Goal: Task Accomplishment & Management: Manage account settings

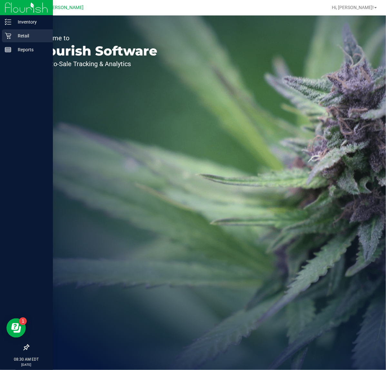
click at [5, 35] on icon at bounding box center [8, 36] width 6 height 6
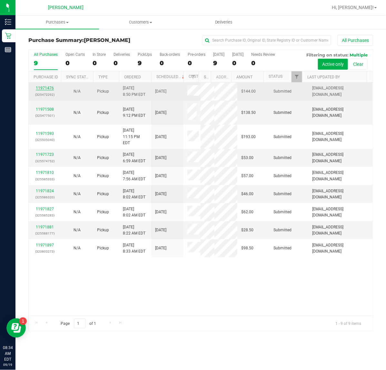
click at [36, 89] on link "11971476" at bounding box center [45, 88] width 18 height 5
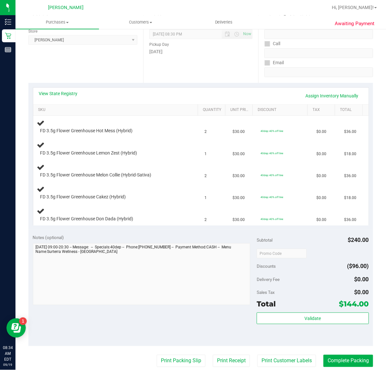
scroll to position [111, 0]
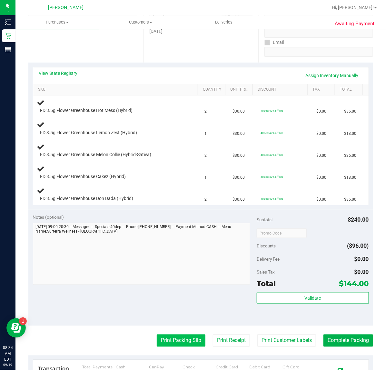
click at [179, 341] on button "Print Packing Slip" at bounding box center [181, 340] width 49 height 12
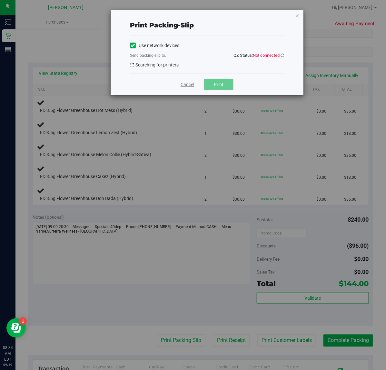
click at [185, 86] on link "Cancel" at bounding box center [188, 84] width 14 height 7
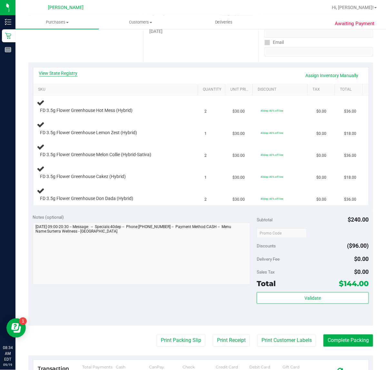
click at [68, 72] on link "View State Registry" at bounding box center [58, 73] width 39 height 6
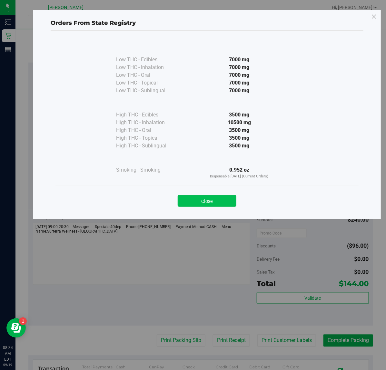
click at [197, 199] on button "Close" at bounding box center [207, 201] width 59 height 12
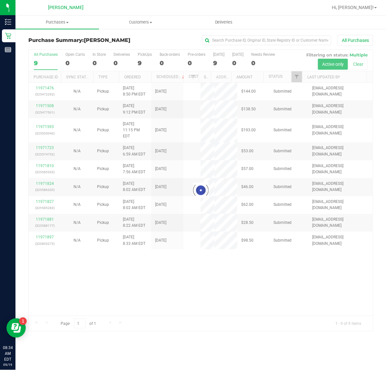
click link "11971508"
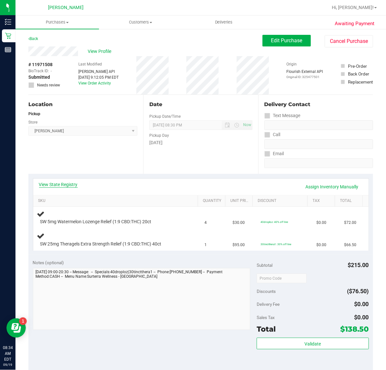
click at [69, 184] on link "View State Registry" at bounding box center [58, 184] width 39 height 6
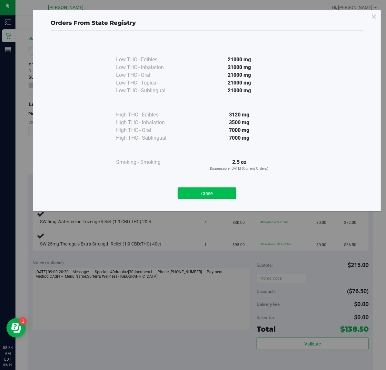
click at [199, 189] on button "Close" at bounding box center [207, 193] width 59 height 12
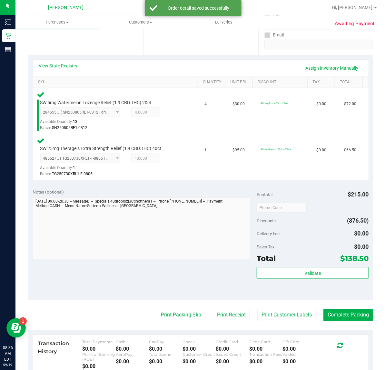
scroll to position [128, 0]
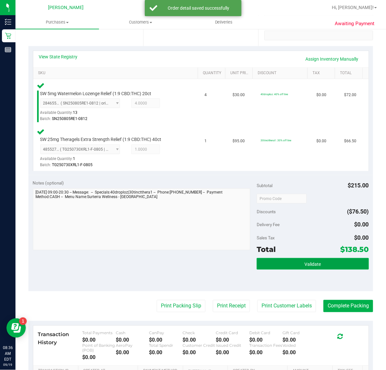
click at [305, 263] on span "Validate" at bounding box center [312, 263] width 16 height 5
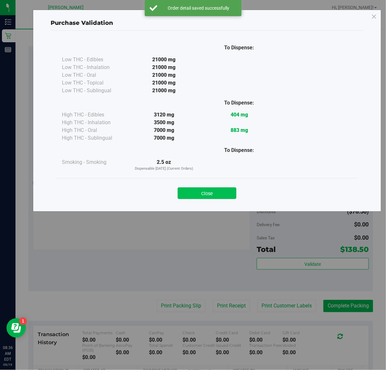
click at [214, 191] on button "Close" at bounding box center [207, 193] width 59 height 12
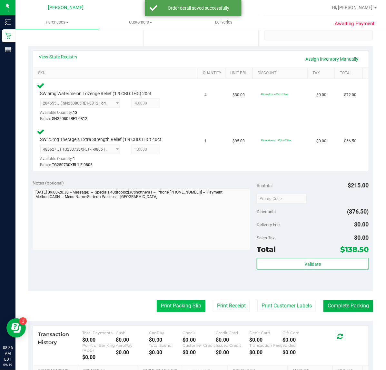
click at [172, 306] on button "Print Packing Slip" at bounding box center [181, 306] width 49 height 12
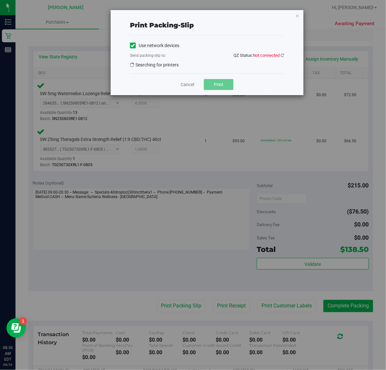
click at [285, 58] on div "Print packing-slip Use network devices Send packing-slip to: QZ Status: Not con…" at bounding box center [207, 52] width 193 height 85
click at [283, 56] on icon at bounding box center [283, 55] width 4 height 4
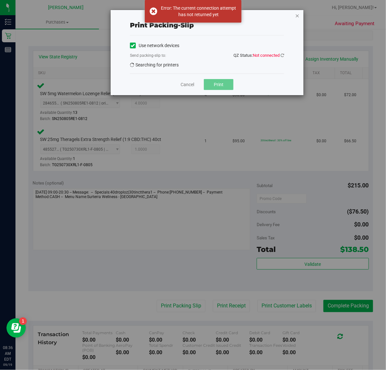
click at [297, 13] on icon "button" at bounding box center [297, 16] width 5 height 8
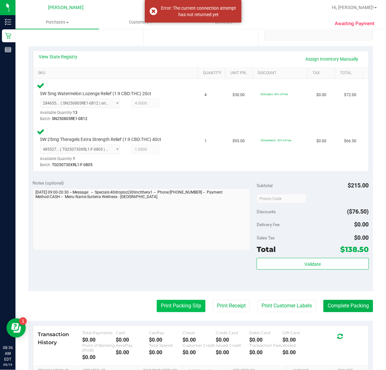
click at [164, 308] on button "Print Packing Slip" at bounding box center [181, 306] width 49 height 12
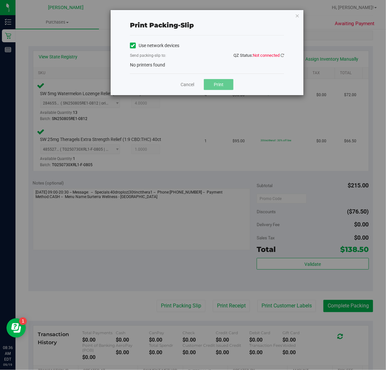
click at [192, 65] on div "Use network devices Send packing-slip to: QZ Status: Not connected No printers …" at bounding box center [207, 55] width 154 height 28
click at [299, 13] on icon "button" at bounding box center [297, 16] width 5 height 8
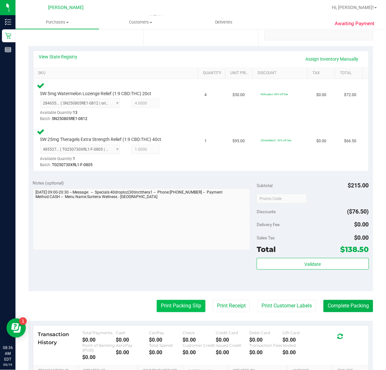
click at [193, 305] on button "Print Packing Slip" at bounding box center [181, 306] width 49 height 12
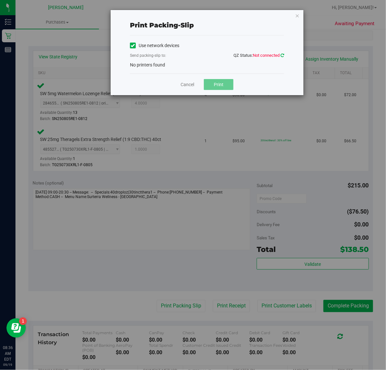
click at [281, 55] on icon at bounding box center [283, 55] width 4 height 4
click at [298, 15] on icon "button" at bounding box center [297, 16] width 5 height 8
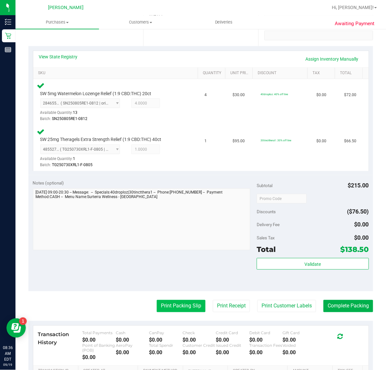
click at [157, 304] on button "Print Packing Slip" at bounding box center [181, 306] width 49 height 12
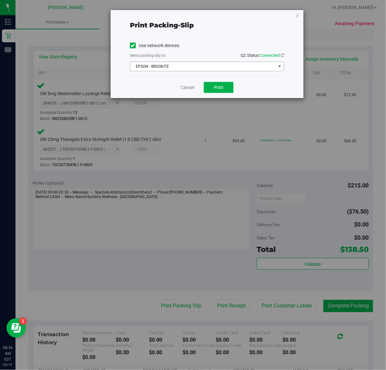
click at [192, 66] on span "EPSON - BROOKITE" at bounding box center [202, 66] width 145 height 9
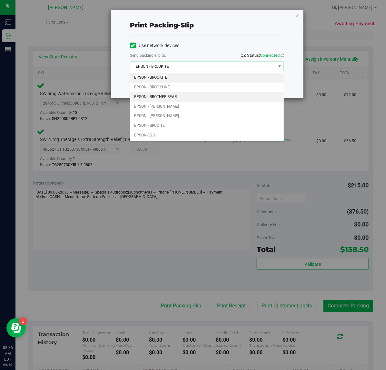
click at [178, 95] on li "EPSON - BROTHER-BEAR" at bounding box center [206, 97] width 153 height 10
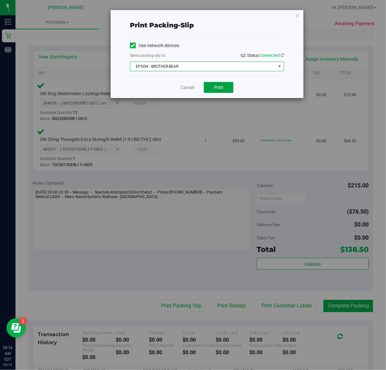
click at [225, 83] on button "Print" at bounding box center [219, 87] width 30 height 11
click at [187, 90] on link "Cancel" at bounding box center [188, 87] width 14 height 7
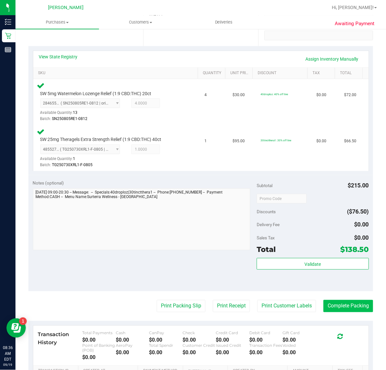
click at [349, 305] on button "Complete Packing" at bounding box center [348, 306] width 50 height 12
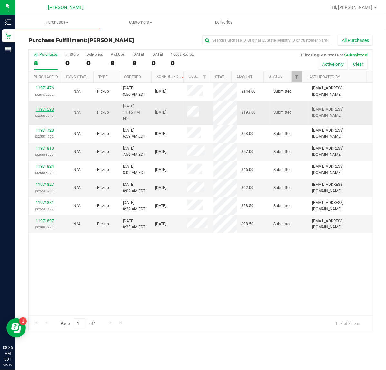
click at [49, 107] on link "11971593" at bounding box center [45, 109] width 18 height 5
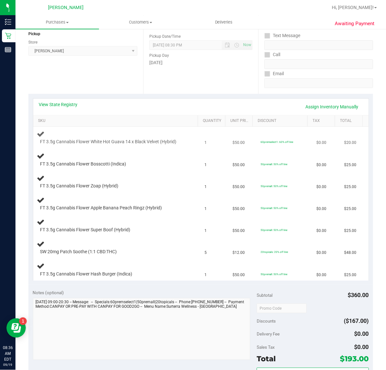
scroll to position [81, 0]
click at [56, 103] on link "View State Registry" at bounding box center [58, 104] width 39 height 6
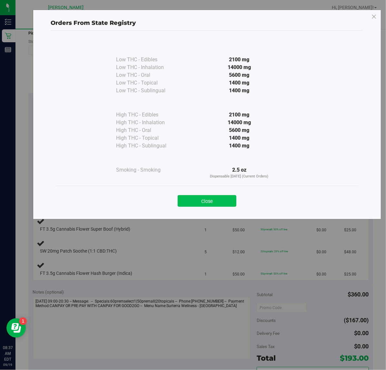
click at [223, 197] on button "Close" at bounding box center [207, 201] width 59 height 12
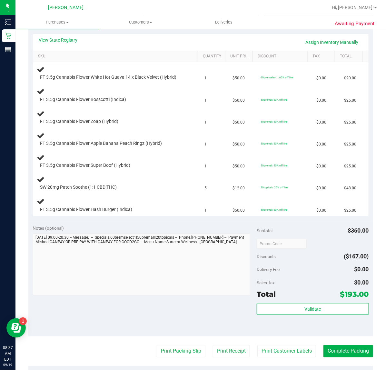
scroll to position [202, 0]
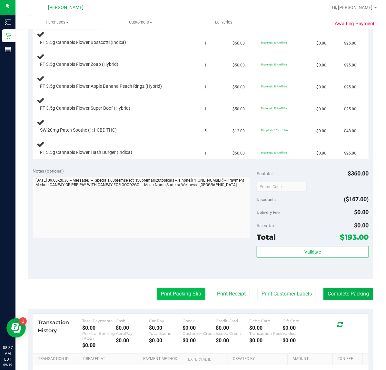
click at [157, 293] on button "Print Packing Slip" at bounding box center [181, 294] width 49 height 12
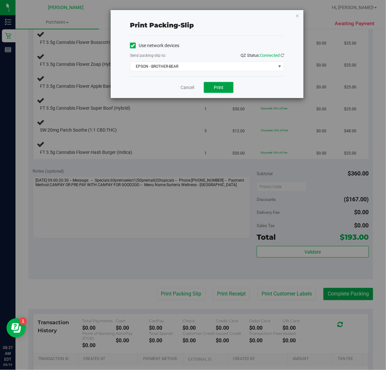
click at [208, 86] on button "Print" at bounding box center [219, 87] width 30 height 11
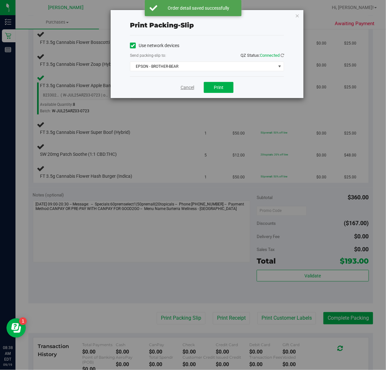
click at [194, 85] on link "Cancel" at bounding box center [188, 87] width 14 height 7
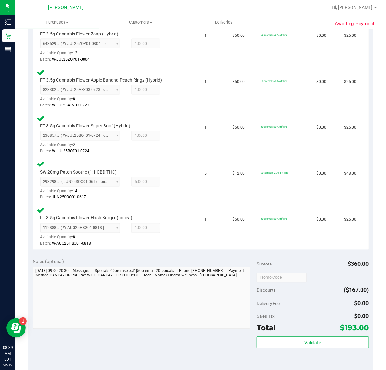
scroll to position [314, 0]
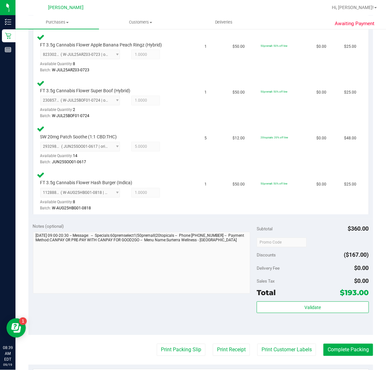
click at [295, 292] on div "Total $193.00" at bounding box center [313, 293] width 112 height 12
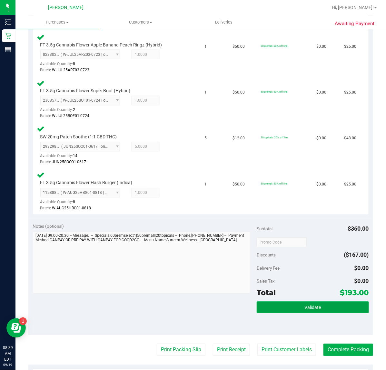
click at [299, 301] on button "Validate" at bounding box center [313, 307] width 112 height 12
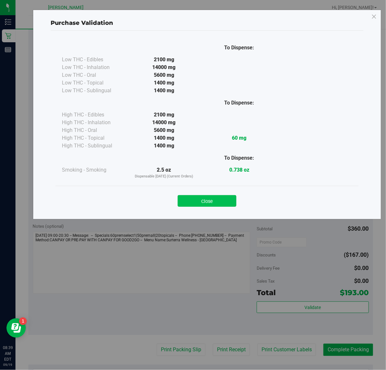
click at [212, 196] on button "Close" at bounding box center [207, 201] width 59 height 12
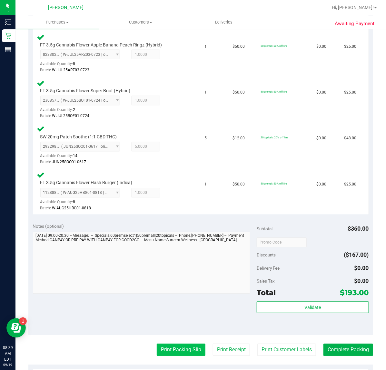
click at [178, 353] on button "Print Packing Slip" at bounding box center [181, 350] width 49 height 12
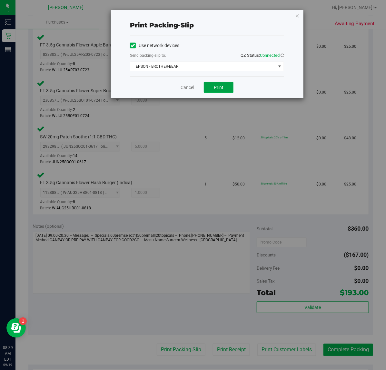
click at [223, 84] on button "Print" at bounding box center [219, 87] width 30 height 11
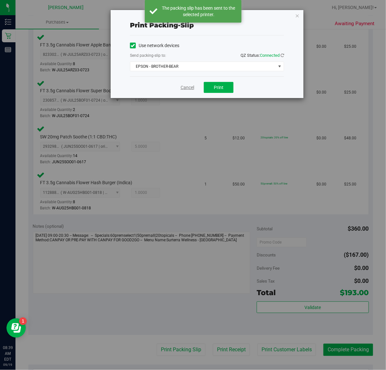
click at [186, 86] on link "Cancel" at bounding box center [188, 87] width 14 height 7
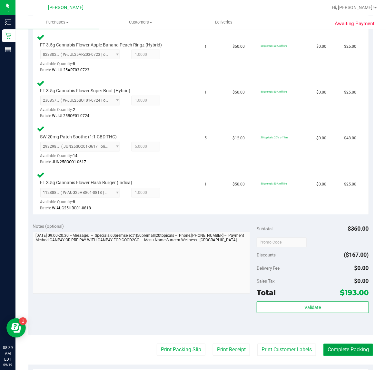
click at [344, 346] on button "Complete Packing" at bounding box center [348, 350] width 50 height 12
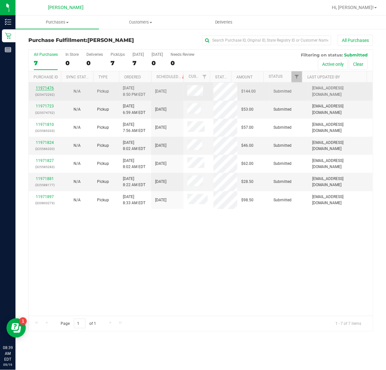
click at [46, 90] on link "11971476" at bounding box center [45, 88] width 18 height 5
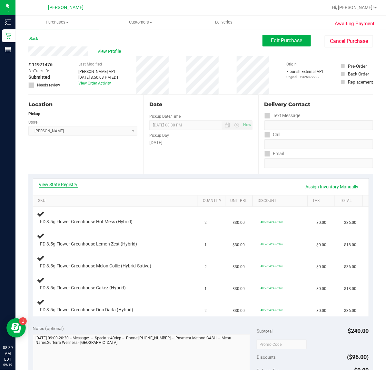
click at [75, 182] on link "View State Registry" at bounding box center [58, 184] width 39 height 6
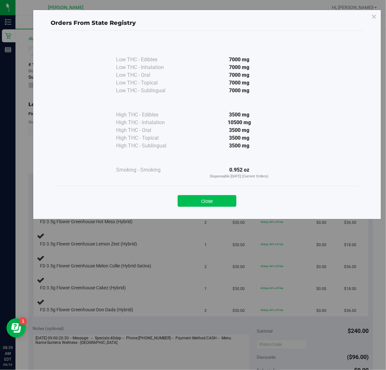
click at [209, 205] on button "Close" at bounding box center [207, 201] width 59 height 12
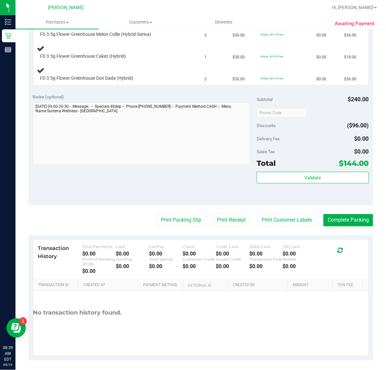
scroll to position [234, 0]
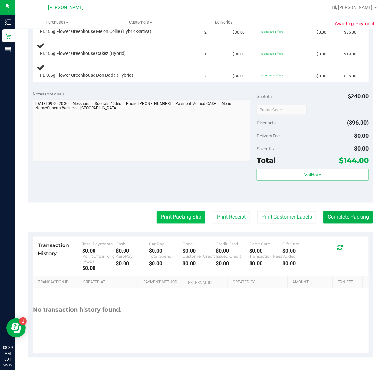
click at [168, 218] on button "Print Packing Slip" at bounding box center [181, 217] width 49 height 12
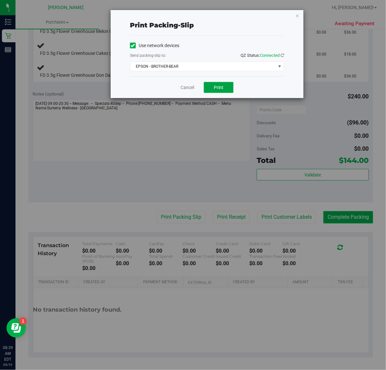
click at [221, 91] on button "Print" at bounding box center [219, 87] width 30 height 11
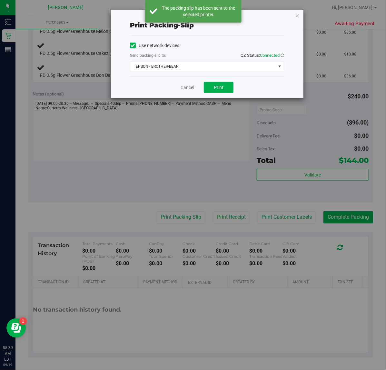
click at [176, 98] on div "Print packing-slip Use network devices Send packing-slip to: QZ Status: Connect…" at bounding box center [206, 54] width 193 height 89
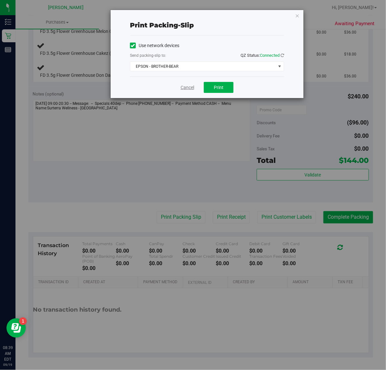
click at [186, 88] on link "Cancel" at bounding box center [188, 87] width 14 height 7
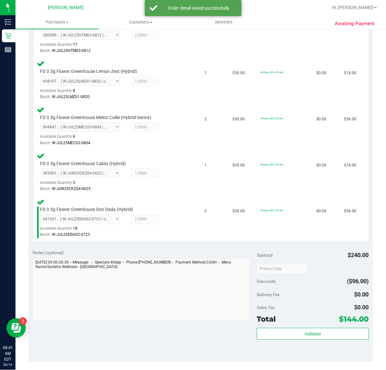
scroll to position [313, 0]
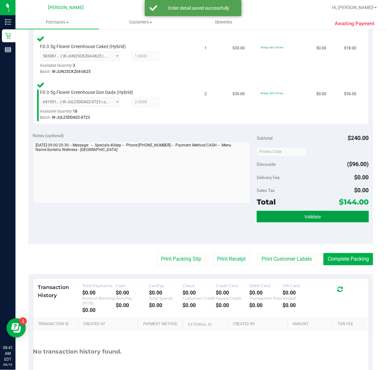
click at [304, 216] on span "Validate" at bounding box center [312, 216] width 16 height 5
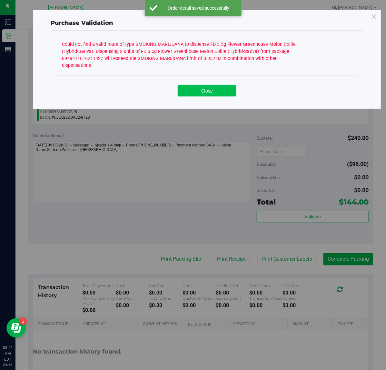
click at [210, 85] on button "Close" at bounding box center [207, 91] width 59 height 12
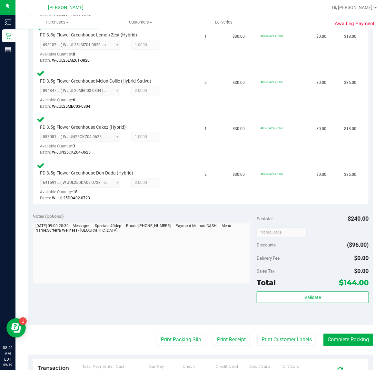
scroll to position [111, 0]
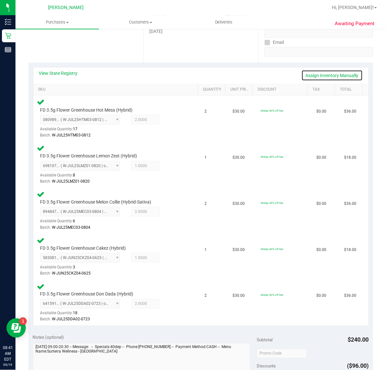
click at [323, 72] on link "Assign Inventory Manually" at bounding box center [331, 75] width 61 height 11
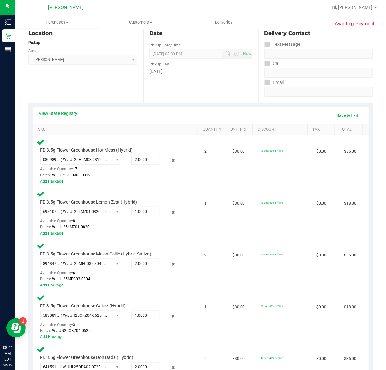
scroll to position [71, 0]
click at [339, 116] on link "Save & Exit" at bounding box center [347, 115] width 30 height 11
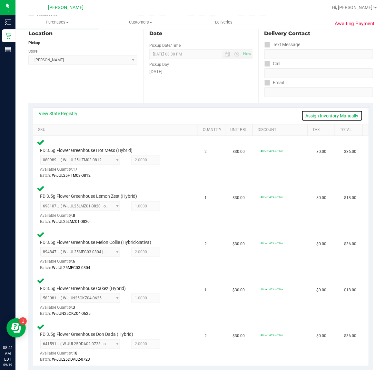
click at [316, 118] on link "Assign Inventory Manually" at bounding box center [331, 115] width 61 height 11
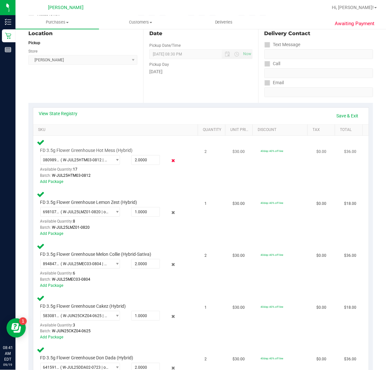
click at [171, 158] on icon at bounding box center [173, 160] width 7 height 7
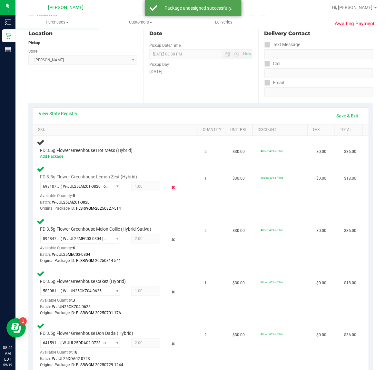
click at [170, 184] on icon at bounding box center [173, 186] width 7 height 7
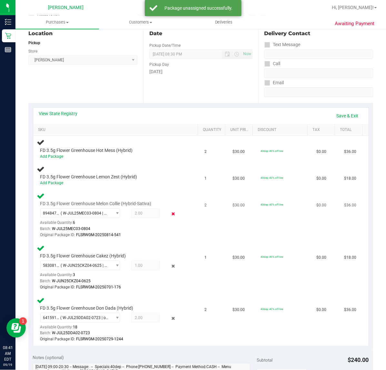
click at [170, 210] on icon at bounding box center [173, 213] width 7 height 7
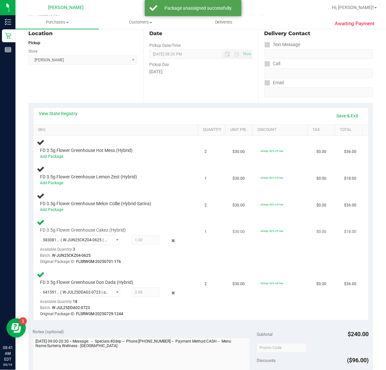
click at [167, 235] on div "5830817176568836 ( W-JUN25CKZ04-0625 | orig: FLSRWGM-20250701-176 ) 58308171765…" at bounding box center [112, 250] width 144 height 30
click at [170, 237] on icon at bounding box center [173, 240] width 7 height 7
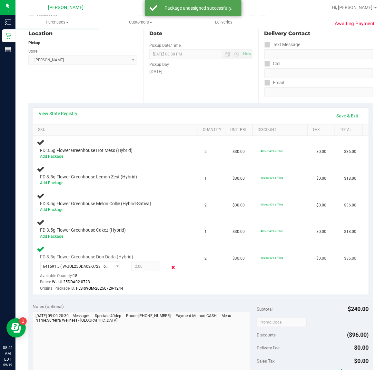
click at [170, 267] on icon at bounding box center [173, 266] width 7 height 7
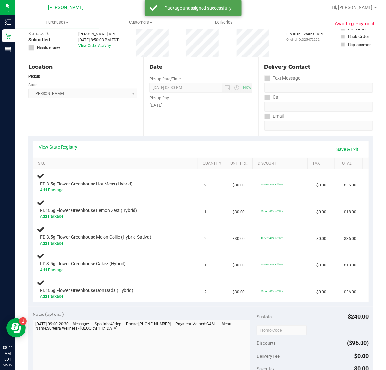
scroll to position [0, 0]
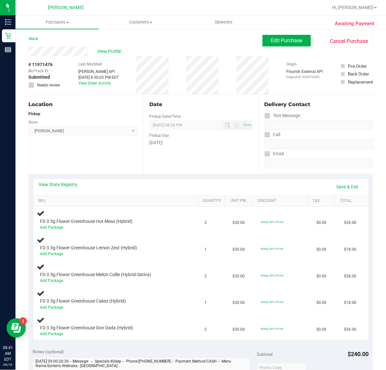
click at [20, 38] on div "Awaiting Payment Back Edit Purchase Cancel Purchase View Profile # 11971476 Bio…" at bounding box center [200, 328] width 370 height 600
click at [32, 38] on link "Back" at bounding box center [33, 38] width 10 height 5
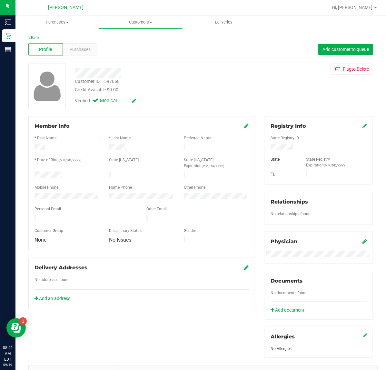
click at [37, 35] on div "Back" at bounding box center [200, 38] width 345 height 6
click at [36, 37] on link "Back" at bounding box center [33, 37] width 11 height 5
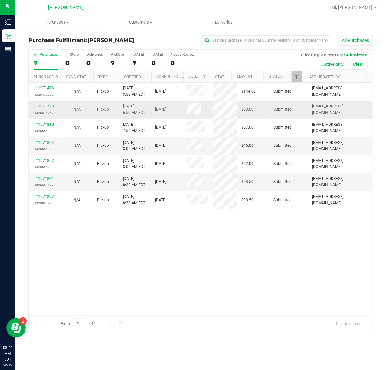
click at [46, 107] on link "11971723" at bounding box center [45, 106] width 18 height 5
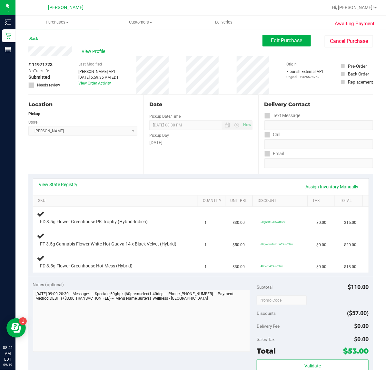
scroll to position [25, 0]
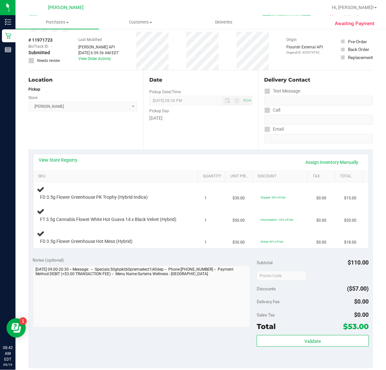
click at [54, 162] on link "View State Registry" at bounding box center [58, 160] width 39 height 6
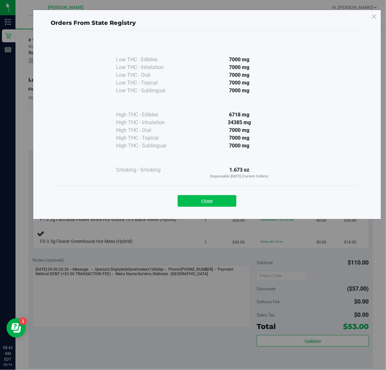
click at [194, 201] on button "Close" at bounding box center [207, 201] width 59 height 12
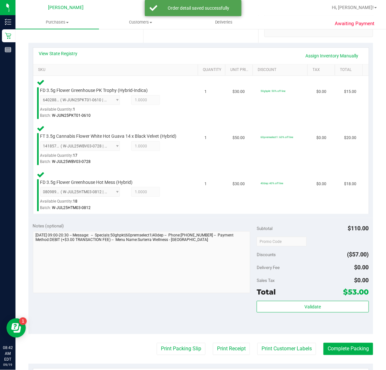
scroll to position [131, 0]
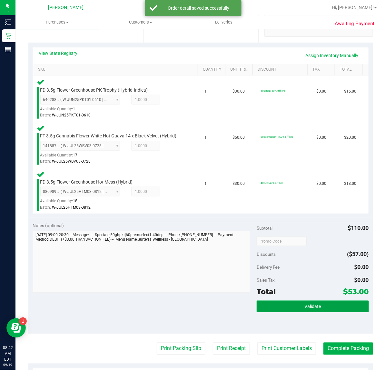
click at [317, 302] on button "Validate" at bounding box center [313, 307] width 112 height 12
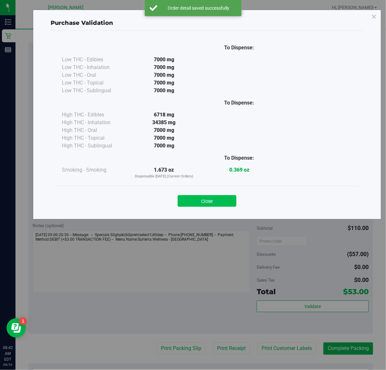
click at [213, 200] on button "Close" at bounding box center [207, 201] width 59 height 12
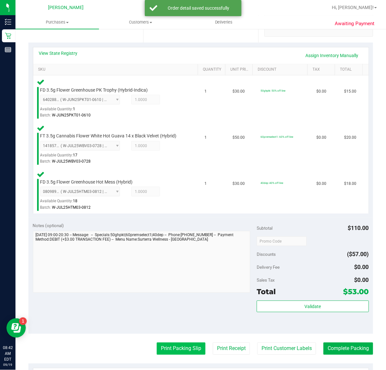
click at [181, 348] on button "Print Packing Slip" at bounding box center [181, 348] width 49 height 12
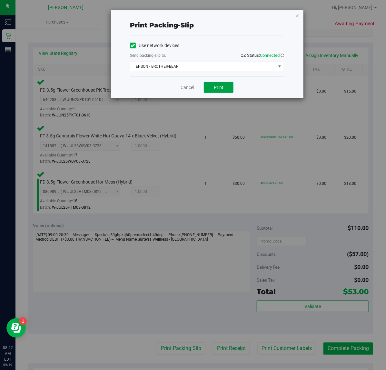
click at [221, 90] on span "Print" at bounding box center [219, 87] width 10 height 5
click at [190, 85] on link "Cancel" at bounding box center [188, 87] width 14 height 7
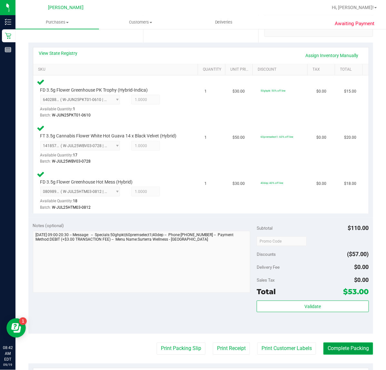
click at [337, 344] on button "Complete Packing" at bounding box center [348, 348] width 50 height 12
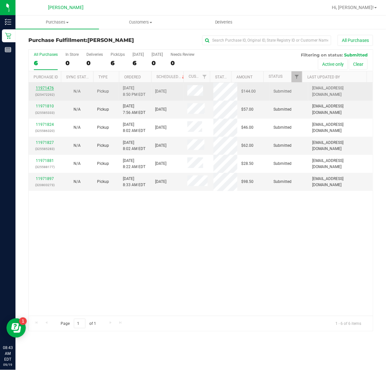
click at [48, 86] on link "11971476" at bounding box center [45, 88] width 18 height 5
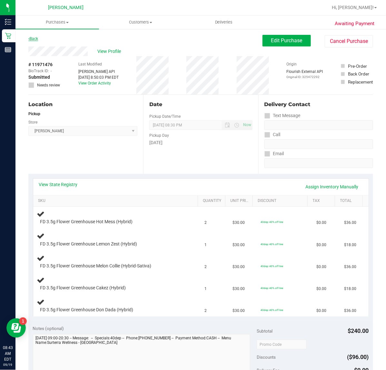
click at [33, 39] on link "Back" at bounding box center [33, 38] width 10 height 5
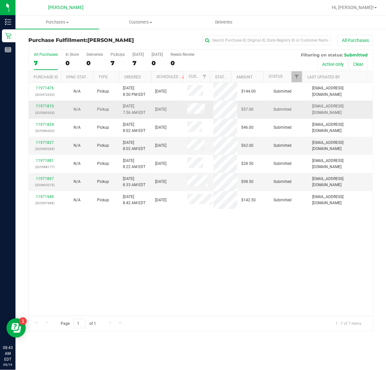
click at [47, 109] on div "11971810 (325585333)" at bounding box center [45, 109] width 25 height 12
click at [46, 107] on link "11971810" at bounding box center [45, 106] width 18 height 5
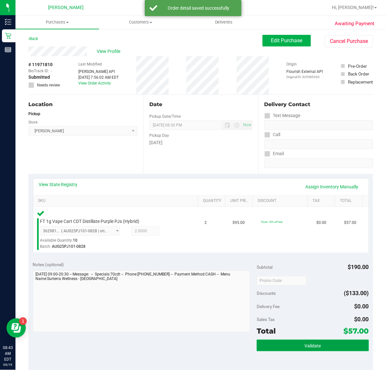
click at [259, 342] on button "Validate" at bounding box center [313, 346] width 112 height 12
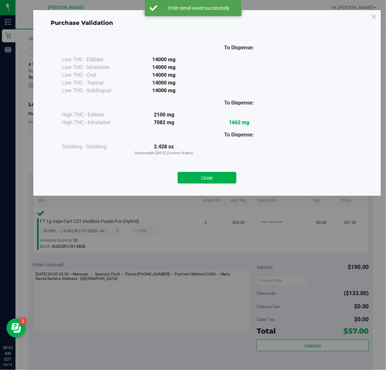
click at [297, 351] on div "Purchase Validation To Dispense: Low THC - Edibles 14000 mg" at bounding box center [195, 185] width 391 height 370
click at [210, 183] on button "Close" at bounding box center [207, 178] width 59 height 12
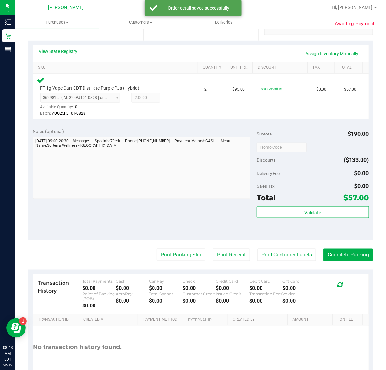
scroll to position [170, 0]
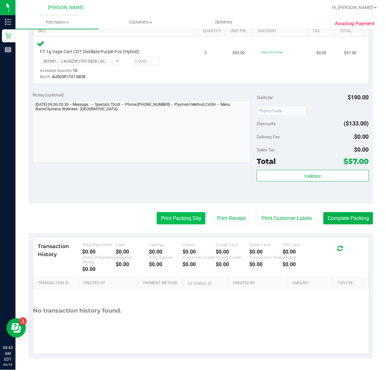
click at [184, 218] on button "Print Packing Slip" at bounding box center [181, 218] width 49 height 12
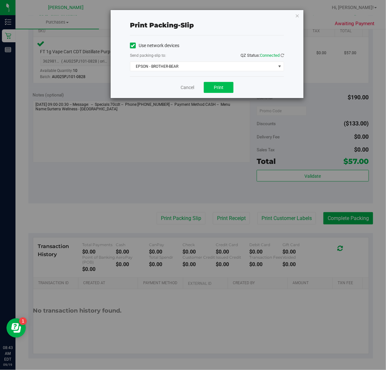
click at [229, 86] on button "Print" at bounding box center [219, 87] width 30 height 11
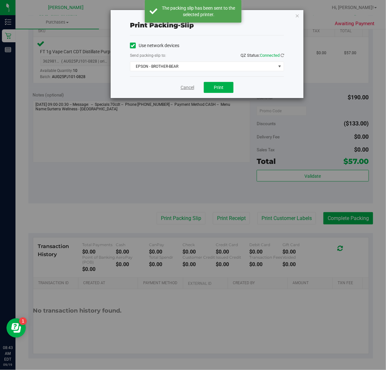
click at [188, 84] on link "Cancel" at bounding box center [188, 87] width 14 height 7
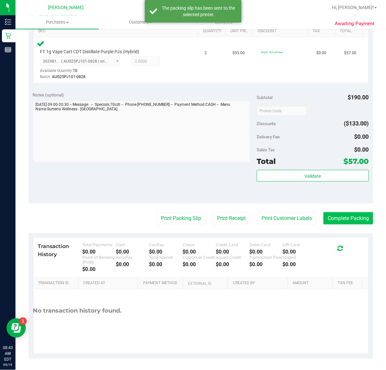
click at [352, 219] on button "Complete Packing" at bounding box center [348, 218] width 50 height 12
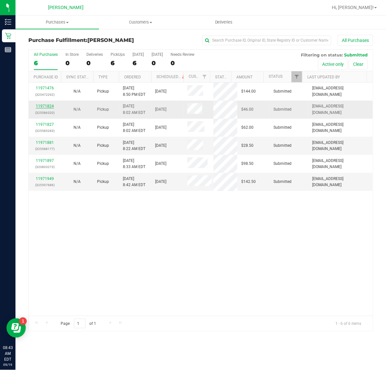
click at [44, 104] on link "11971824" at bounding box center [45, 106] width 18 height 5
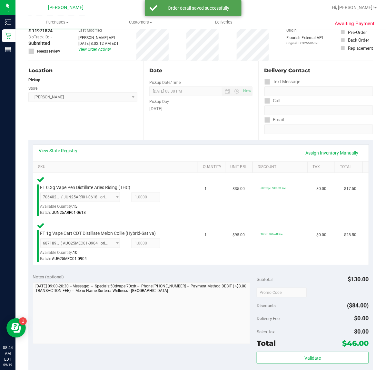
scroll to position [121, 0]
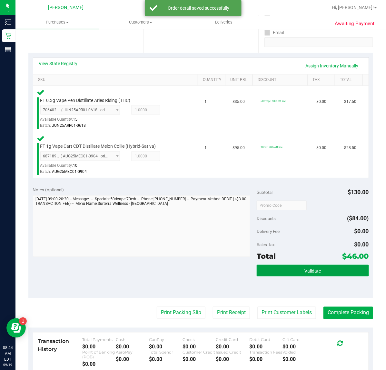
click at [306, 275] on button "Validate" at bounding box center [313, 271] width 112 height 12
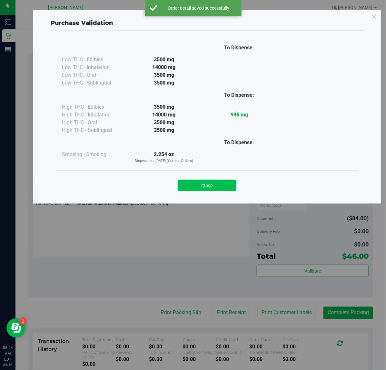
click at [206, 186] on button "Close" at bounding box center [207, 186] width 59 height 12
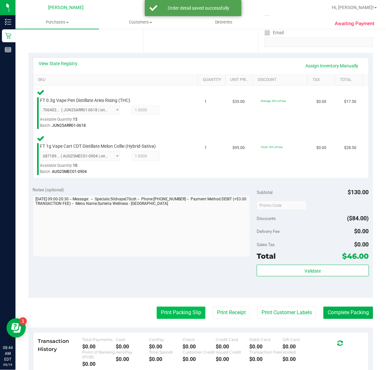
click at [166, 312] on button "Print Packing Slip" at bounding box center [181, 313] width 49 height 12
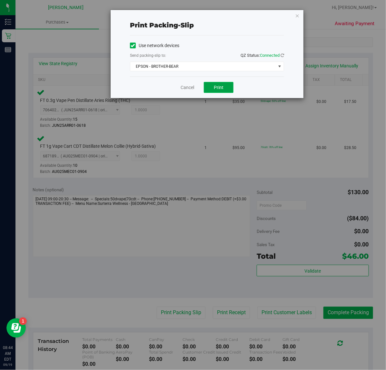
click at [214, 90] on span "Print" at bounding box center [219, 87] width 10 height 5
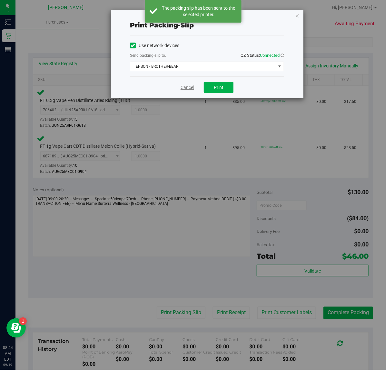
click at [184, 88] on link "Cancel" at bounding box center [188, 87] width 14 height 7
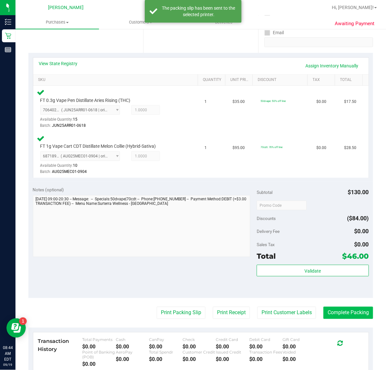
click at [339, 313] on button "Complete Packing" at bounding box center [348, 313] width 50 height 12
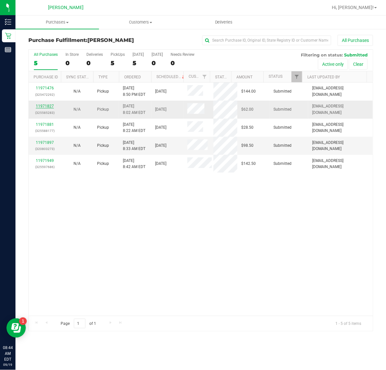
click at [41, 107] on link "11971827" at bounding box center [45, 106] width 18 height 5
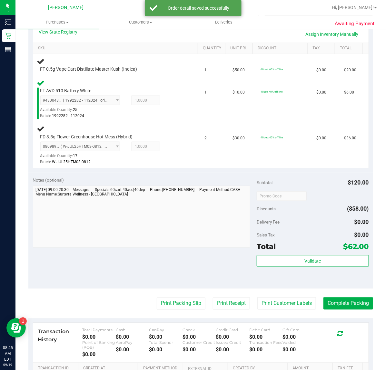
scroll to position [152, 0]
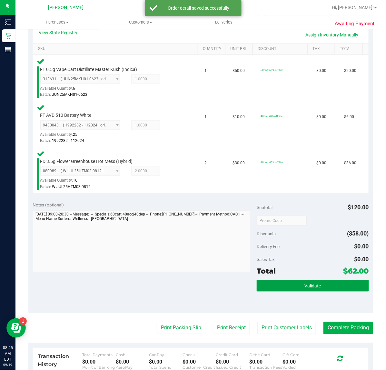
click at [273, 288] on button "Validate" at bounding box center [313, 286] width 112 height 12
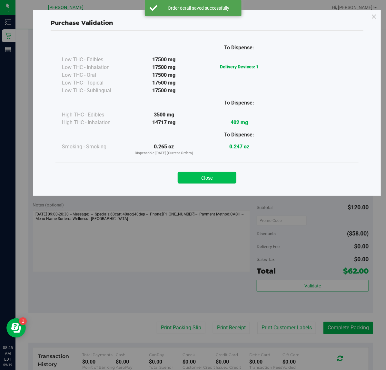
click at [220, 181] on button "Close" at bounding box center [207, 178] width 59 height 12
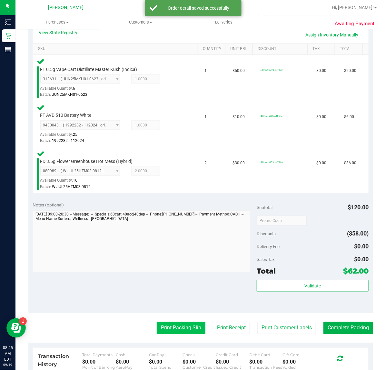
click at [193, 323] on button "Print Packing Slip" at bounding box center [181, 328] width 49 height 12
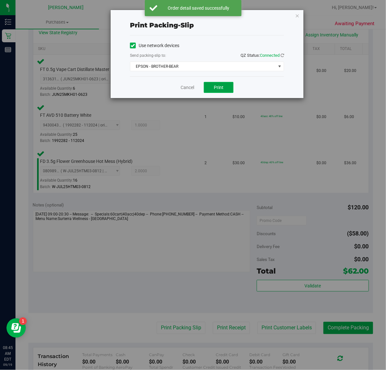
click at [224, 90] on button "Print" at bounding box center [219, 87] width 30 height 11
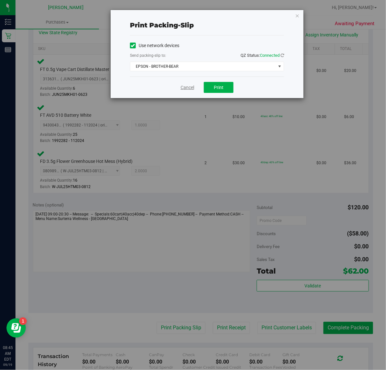
click at [181, 90] on link "Cancel" at bounding box center [188, 87] width 14 height 7
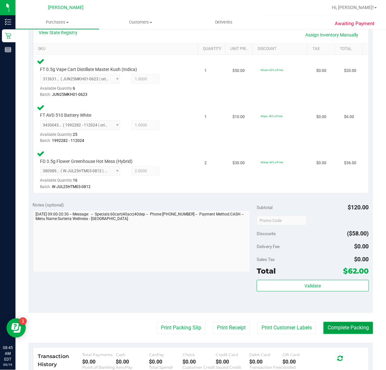
click at [340, 325] on button "Complete Packing" at bounding box center [348, 328] width 50 height 12
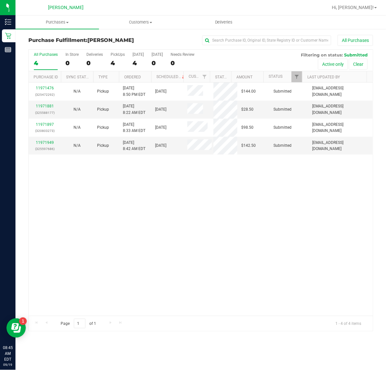
click at [47, 106] on link "11971881" at bounding box center [45, 106] width 18 height 5
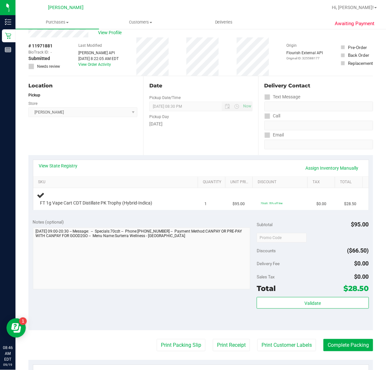
scroll to position [20, 0]
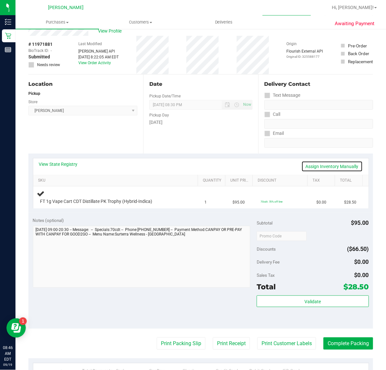
click at [320, 162] on link "Assign Inventory Manually" at bounding box center [331, 166] width 61 height 11
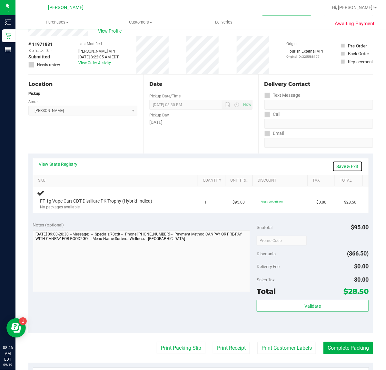
click at [339, 165] on link "Save & Exit" at bounding box center [347, 166] width 30 height 11
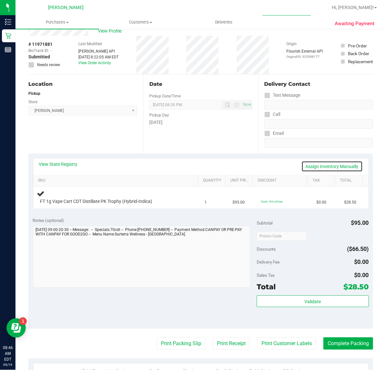
click at [342, 166] on link "Assign Inventory Manually" at bounding box center [331, 166] width 61 height 11
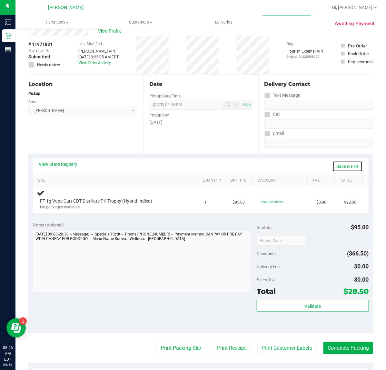
click at [336, 167] on link "Save & Exit" at bounding box center [347, 166] width 30 height 11
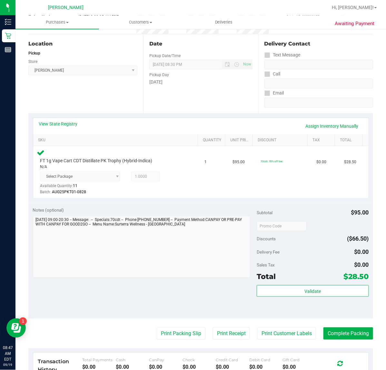
scroll to position [176, 0]
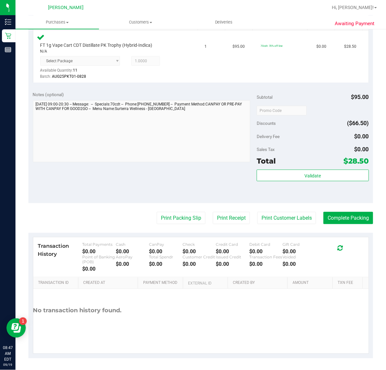
click at [285, 164] on div "Total $28.50" at bounding box center [313, 161] width 112 height 12
click at [289, 183] on div "Validate" at bounding box center [313, 184] width 112 height 29
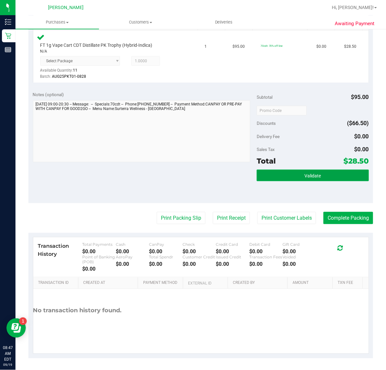
click at [289, 179] on button "Validate" at bounding box center [313, 176] width 112 height 12
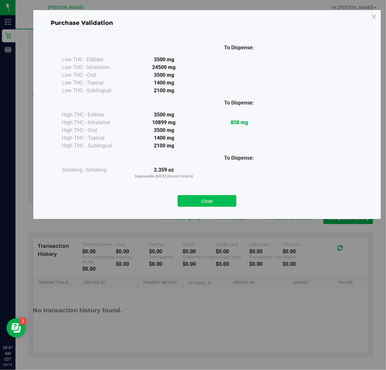
click at [223, 207] on button "Close" at bounding box center [207, 201] width 59 height 12
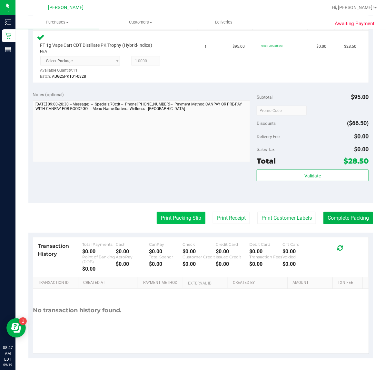
click at [186, 220] on button "Print Packing Slip" at bounding box center [181, 218] width 49 height 12
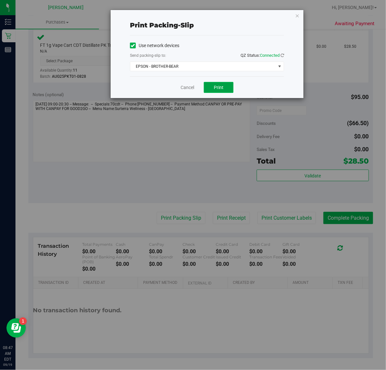
click at [215, 90] on span "Print" at bounding box center [219, 87] width 10 height 5
click at [192, 90] on link "Cancel" at bounding box center [188, 87] width 14 height 7
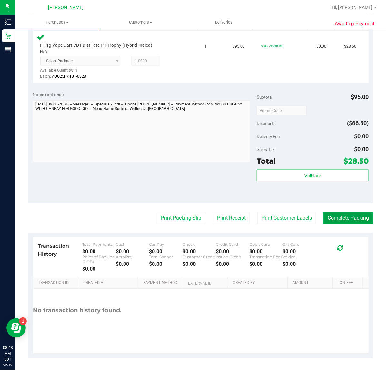
click at [336, 214] on button "Complete Packing" at bounding box center [348, 218] width 50 height 12
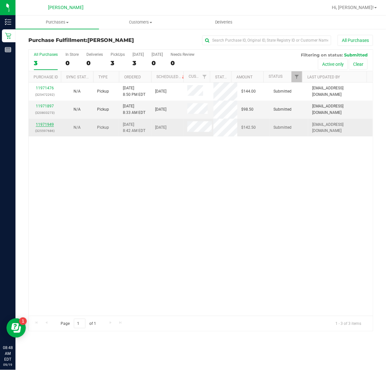
click at [50, 124] on link "11971949" at bounding box center [45, 124] width 18 height 5
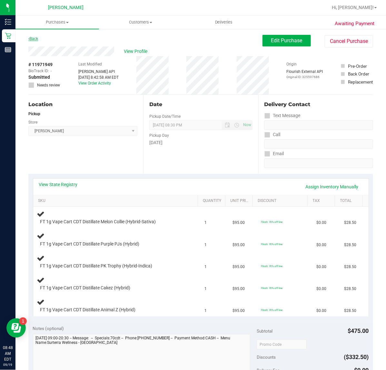
click at [32, 37] on link "Back" at bounding box center [33, 38] width 10 height 5
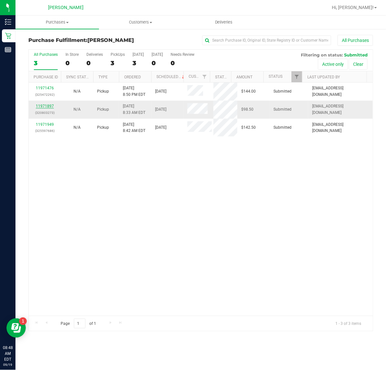
click at [42, 107] on link "11971897" at bounding box center [45, 106] width 18 height 5
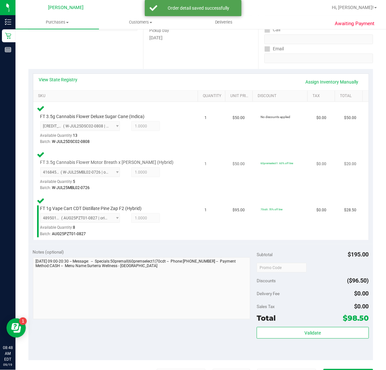
scroll to position [161, 0]
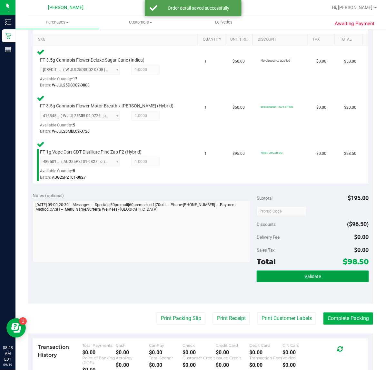
click at [285, 271] on button "Validate" at bounding box center [313, 277] width 112 height 12
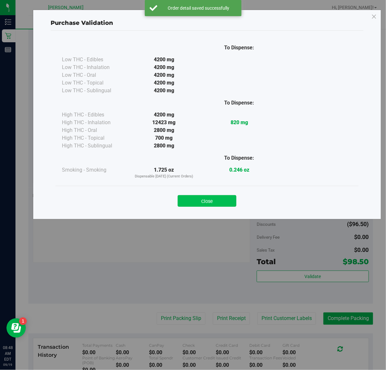
click at [225, 199] on button "Close" at bounding box center [207, 201] width 59 height 12
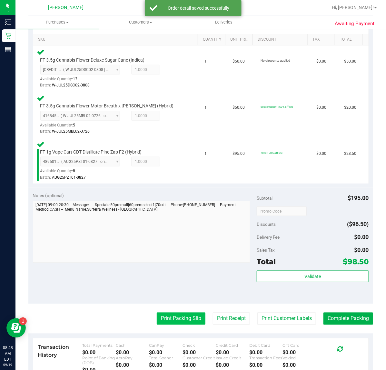
click at [181, 319] on button "Print Packing Slip" at bounding box center [181, 318] width 49 height 12
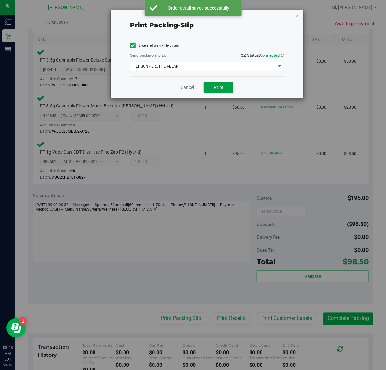
click at [213, 87] on button "Print" at bounding box center [219, 87] width 30 height 11
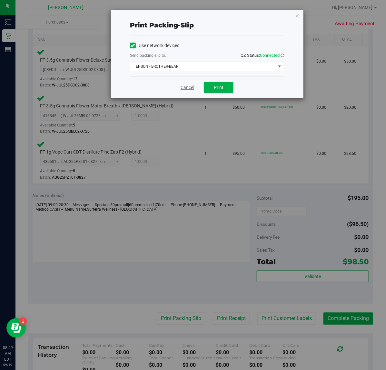
click at [185, 89] on link "Cancel" at bounding box center [188, 87] width 14 height 7
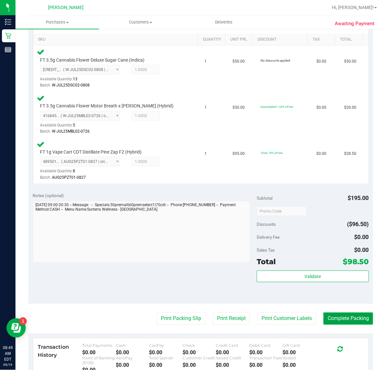
click at [344, 312] on button "Complete Packing" at bounding box center [348, 318] width 50 height 12
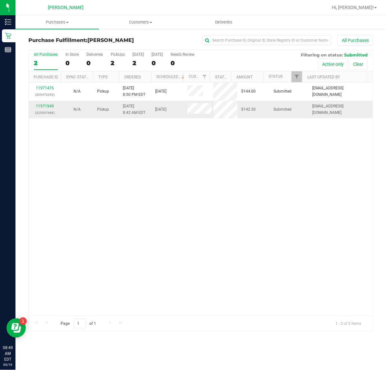
click at [47, 109] on div "11971949 (325597686)" at bounding box center [45, 109] width 25 height 12
click at [42, 104] on link "11971949" at bounding box center [45, 106] width 18 height 5
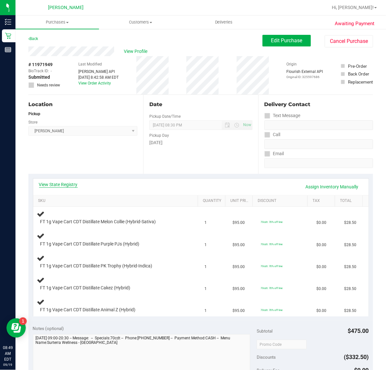
click at [66, 186] on link "View State Registry" at bounding box center [58, 184] width 39 height 6
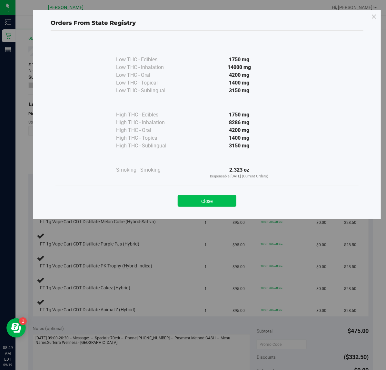
click at [210, 203] on button "Close" at bounding box center [207, 201] width 59 height 12
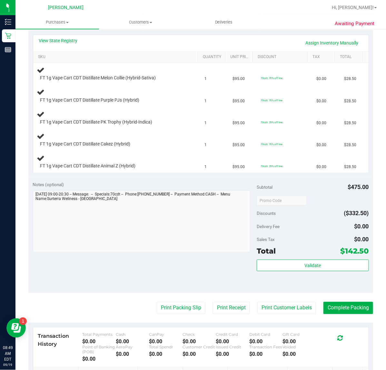
scroll to position [161, 0]
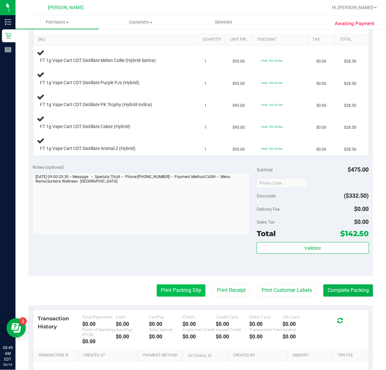
click at [170, 291] on button "Print Packing Slip" at bounding box center [181, 290] width 49 height 12
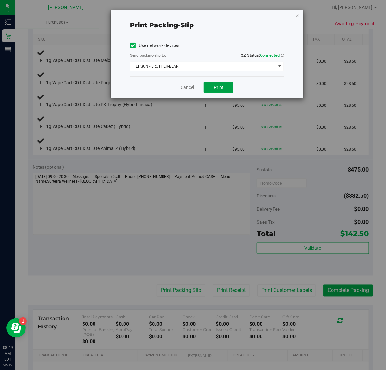
click at [217, 90] on span "Print" at bounding box center [219, 87] width 10 height 5
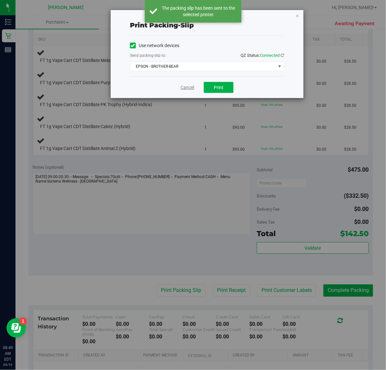
click at [187, 90] on link "Cancel" at bounding box center [188, 87] width 14 height 7
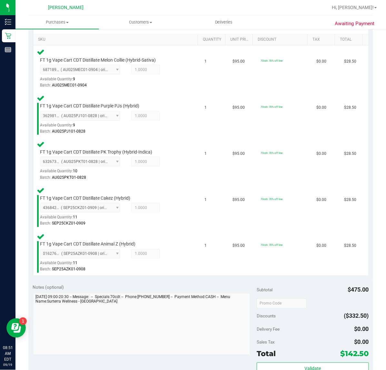
scroll to position [242, 0]
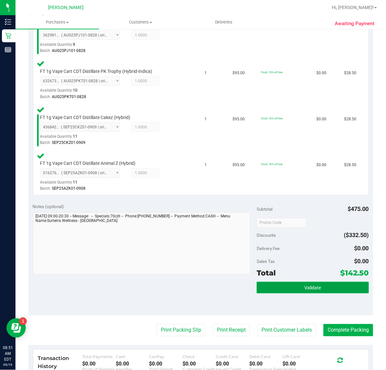
click at [271, 286] on button "Validate" at bounding box center [313, 288] width 112 height 12
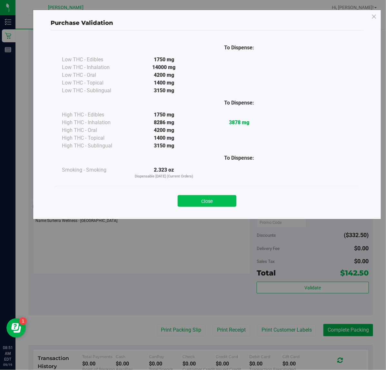
click at [191, 196] on button "Close" at bounding box center [207, 201] width 59 height 12
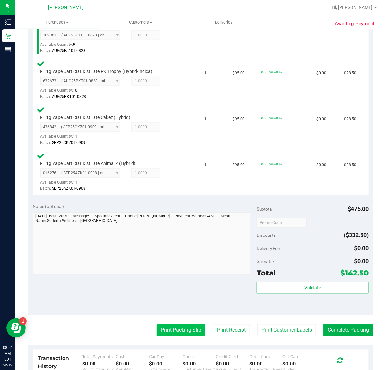
click at [162, 331] on button "Print Packing Slip" at bounding box center [181, 330] width 49 height 12
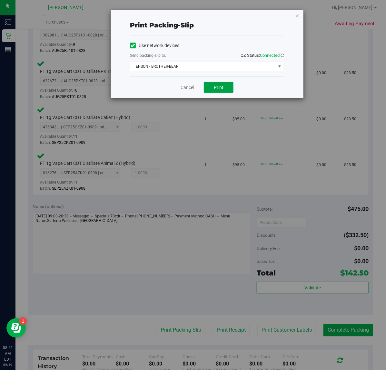
click at [218, 92] on button "Print" at bounding box center [219, 87] width 30 height 11
click at [184, 90] on link "Cancel" at bounding box center [188, 87] width 14 height 7
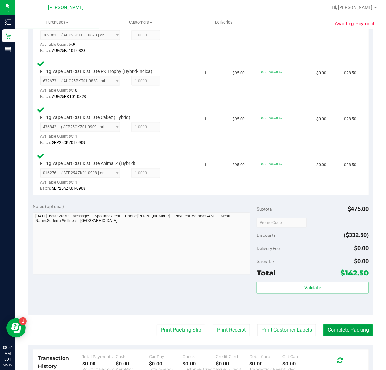
click at [346, 324] on button "Complete Packing" at bounding box center [348, 330] width 50 height 12
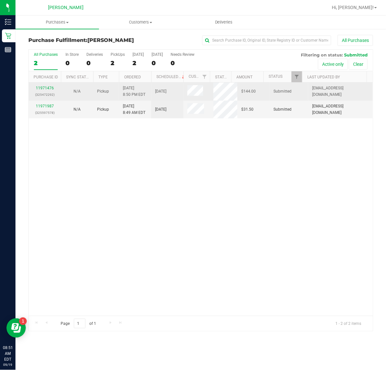
click at [46, 94] on p "(325472292)" at bounding box center [45, 95] width 25 height 6
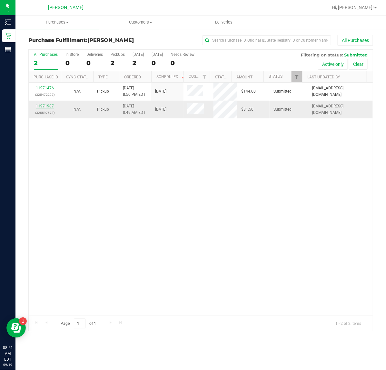
click at [44, 107] on link "11971987" at bounding box center [45, 106] width 18 height 5
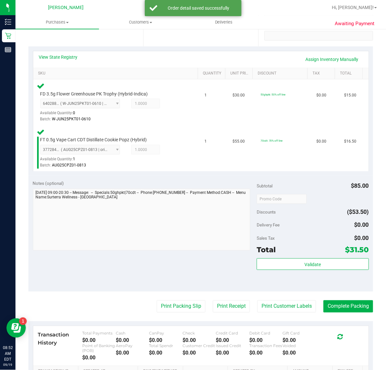
scroll to position [161, 0]
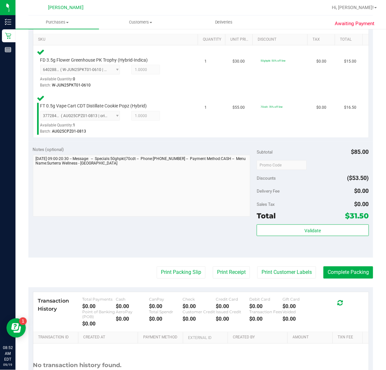
click at [297, 223] on div "Subtotal $85.00 Discounts ($53.50) Delivery Fee $0.00 Sales Tax $0.00 Total $31…" at bounding box center [313, 199] width 112 height 107
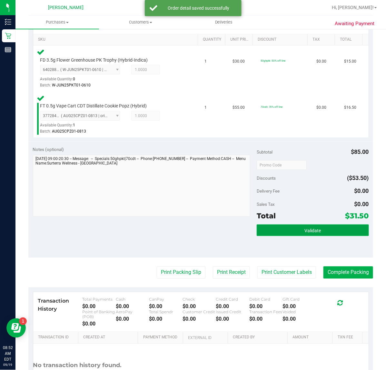
click at [298, 225] on button "Validate" at bounding box center [313, 230] width 112 height 12
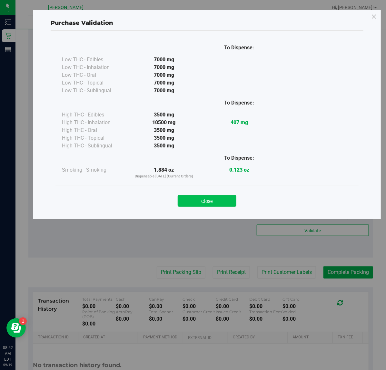
click at [213, 199] on button "Close" at bounding box center [207, 201] width 59 height 12
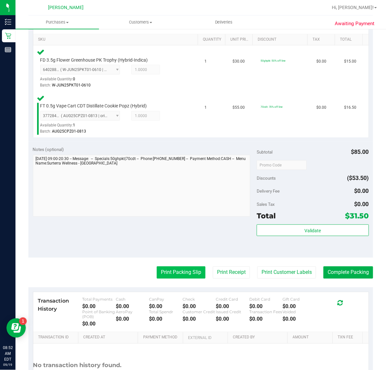
click at [189, 268] on button "Print Packing Slip" at bounding box center [181, 272] width 49 height 12
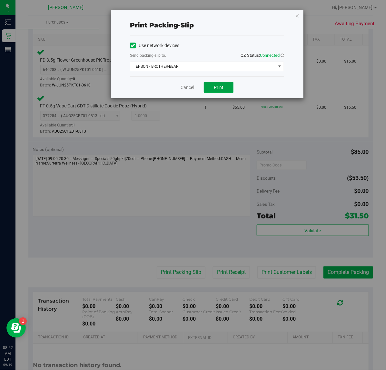
click at [221, 86] on span "Print" at bounding box center [219, 87] width 10 height 5
click at [189, 87] on link "Cancel" at bounding box center [188, 87] width 14 height 7
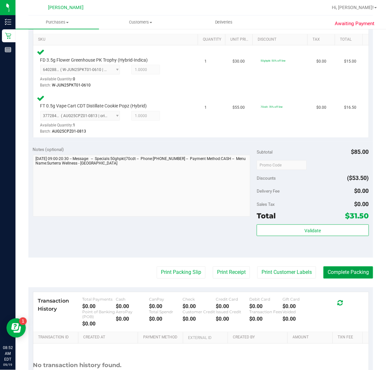
click at [343, 270] on button "Complete Packing" at bounding box center [348, 272] width 50 height 12
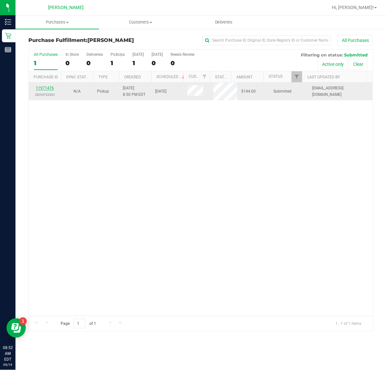
click at [43, 89] on link "11971476" at bounding box center [45, 88] width 18 height 5
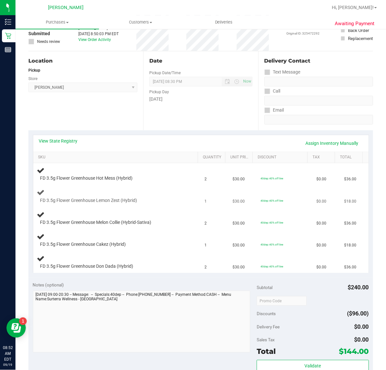
scroll to position [81, 0]
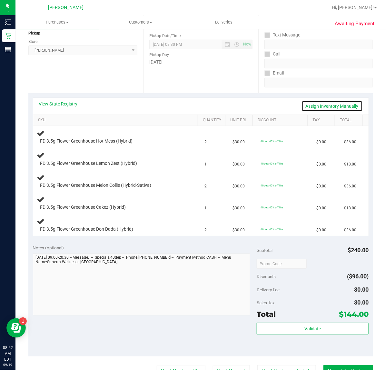
click at [310, 106] on link "Assign Inventory Manually" at bounding box center [331, 106] width 61 height 11
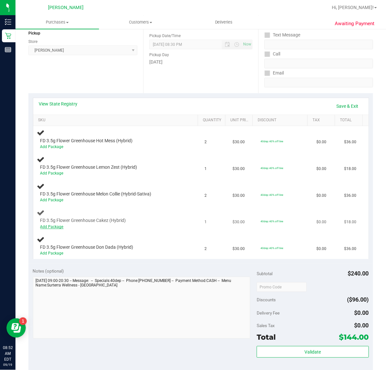
click at [51, 224] on link "Add Package" at bounding box center [51, 226] width 23 height 5
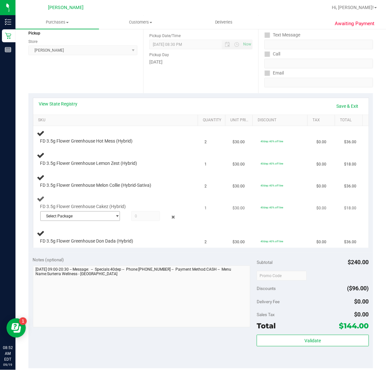
click at [76, 216] on span "Select Package" at bounding box center [76, 216] width 71 height 9
click at [70, 244] on span "5830817176568836" at bounding box center [62, 243] width 36 height 5
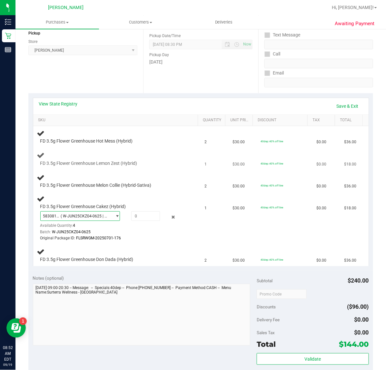
click at [113, 166] on div at bounding box center [112, 166] width 144 height 0
click at [336, 107] on link "Save & Exit" at bounding box center [347, 106] width 30 height 11
click at [325, 102] on link "Assign Inventory Manually" at bounding box center [331, 106] width 61 height 11
click at [133, 215] on span at bounding box center [145, 216] width 29 height 10
type input "1"
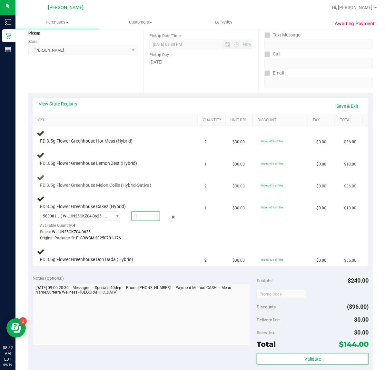
type input "1.0000"
click at [139, 184] on span "FD 3.5g Flower Greenhouse Melon Collie (Hybrid-Sativa)" at bounding box center [95, 185] width 111 height 6
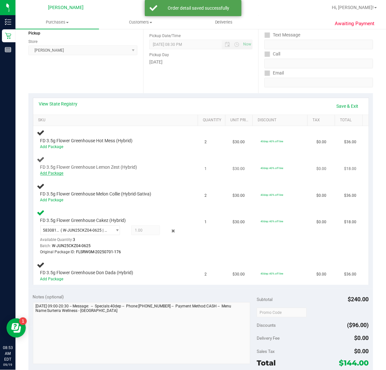
click at [57, 173] on link "Add Package" at bounding box center [51, 173] width 23 height 5
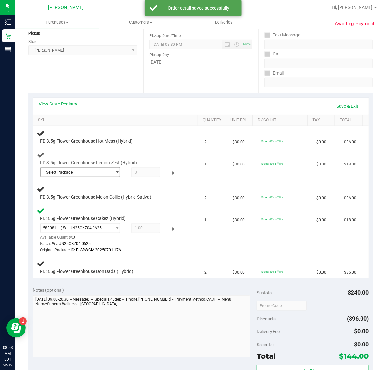
click at [112, 173] on span "select" at bounding box center [116, 172] width 8 height 9
click at [92, 199] on span "( W-JUL25LMZ01-0820 | orig: FLSRWGM-20250827-514 )" at bounding box center [131, 198] width 99 height 5
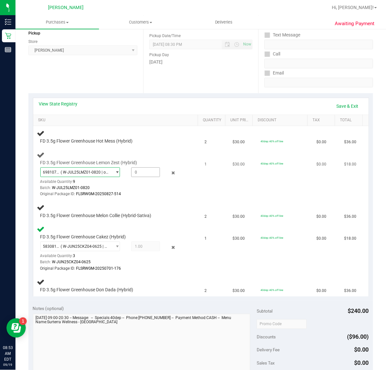
click at [155, 169] on span at bounding box center [145, 172] width 29 height 10
type input "1"
type input "1.0000"
click at [113, 139] on span "FD 3.5g Flower Greenhouse Hot Mess (Hybrid)" at bounding box center [86, 141] width 93 height 6
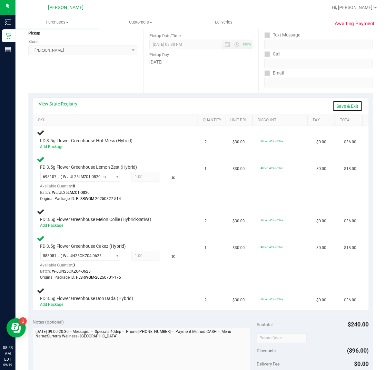
click at [332, 104] on link "Save & Exit" at bounding box center [347, 106] width 30 height 11
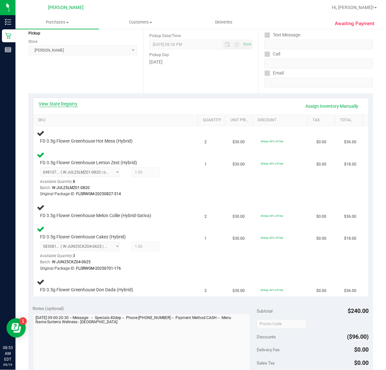
click at [57, 102] on link "View State Registry" at bounding box center [58, 104] width 39 height 6
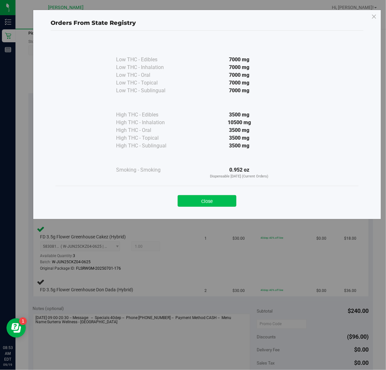
click at [200, 205] on button "Close" at bounding box center [207, 201] width 59 height 12
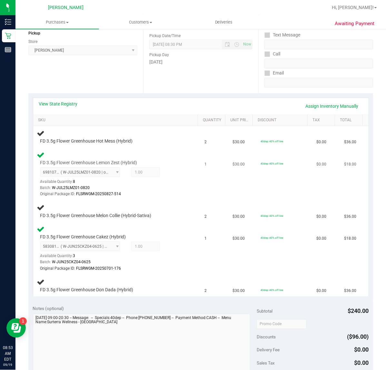
scroll to position [0, 0]
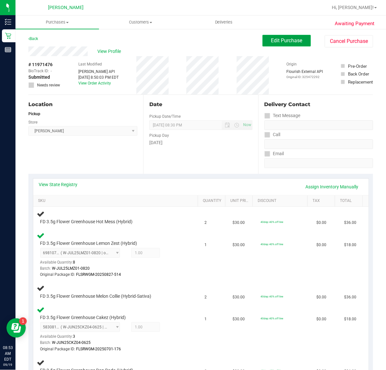
click at [276, 41] on span "Edit Purchase" at bounding box center [286, 40] width 31 height 6
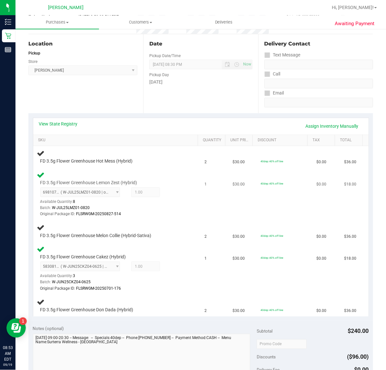
scroll to position [81, 0]
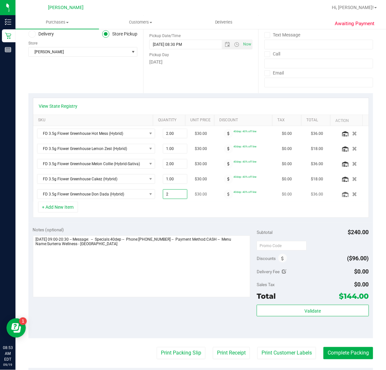
click at [164, 196] on span "2.00 2" at bounding box center [175, 194] width 25 height 10
type input "1"
type input "1.00"
click at [183, 213] on div "+ Add New Item" at bounding box center [201, 210] width 336 height 16
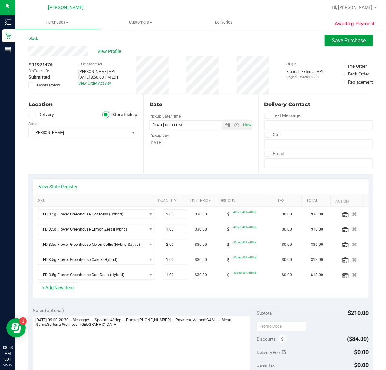
click at [339, 37] on span "Save Purchase" at bounding box center [349, 40] width 34 height 6
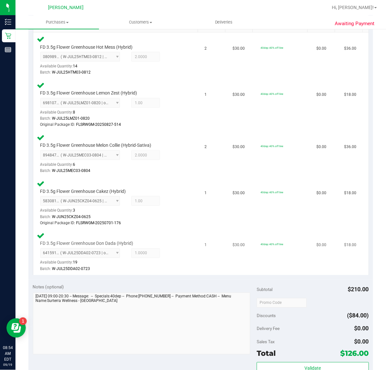
scroll to position [335, 0]
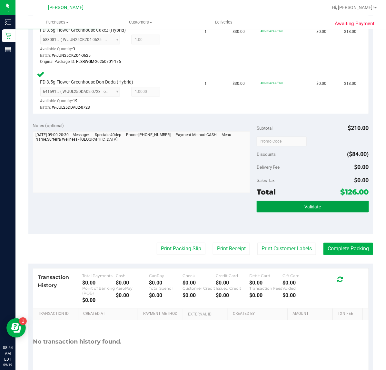
click at [309, 210] on button "Validate" at bounding box center [313, 207] width 112 height 12
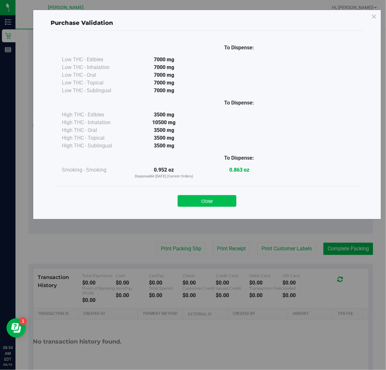
click at [228, 204] on button "Close" at bounding box center [207, 201] width 59 height 12
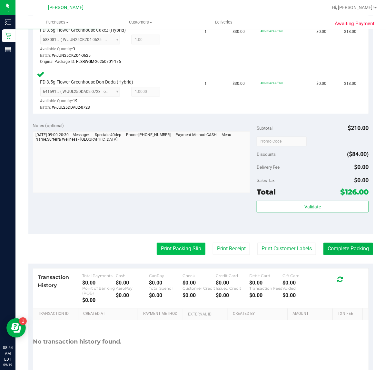
click at [166, 243] on button "Print Packing Slip" at bounding box center [181, 249] width 49 height 12
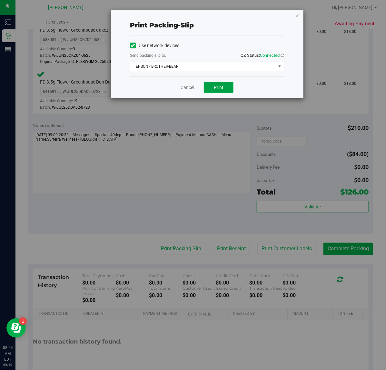
click at [213, 86] on button "Print" at bounding box center [219, 87] width 30 height 11
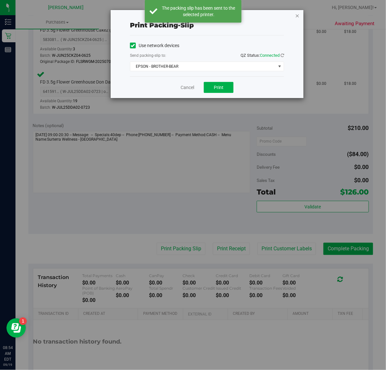
click at [298, 15] on icon "button" at bounding box center [297, 16] width 5 height 8
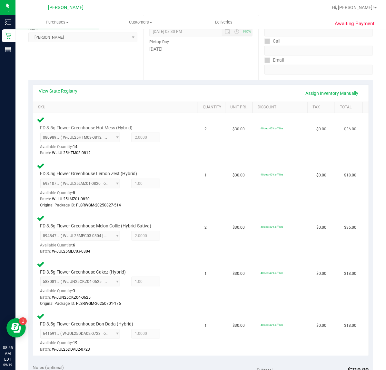
scroll to position [0, 0]
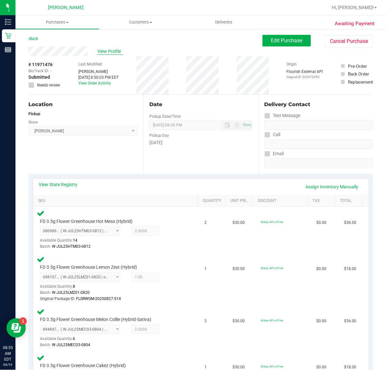
click at [112, 49] on span "View Profile" at bounding box center [110, 51] width 26 height 7
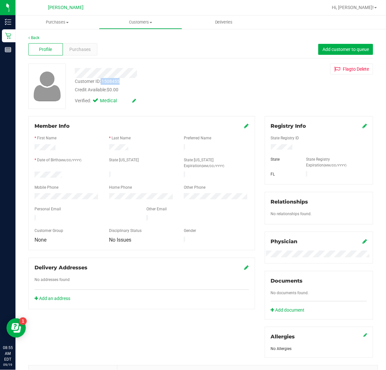
drag, startPoint x: 101, startPoint y: 80, endPoint x: 125, endPoint y: 78, distance: 23.9
click at [124, 78] on div "Customer ID: 1508455 Credit Available: $0.00" at bounding box center [158, 85] width 177 height 15
copy div "1508455"
click at [133, 67] on div at bounding box center [158, 71] width 177 height 15
click at [41, 35] on div "Back" at bounding box center [200, 38] width 345 height 6
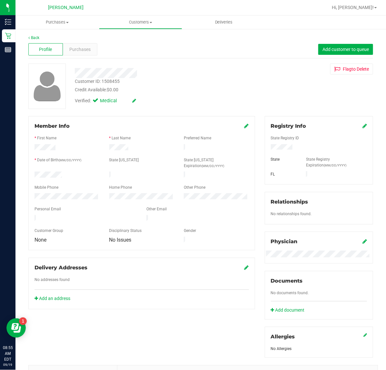
click at [40, 35] on div "Back" at bounding box center [200, 38] width 345 height 6
click at [36, 36] on link "Back" at bounding box center [33, 37] width 11 height 5
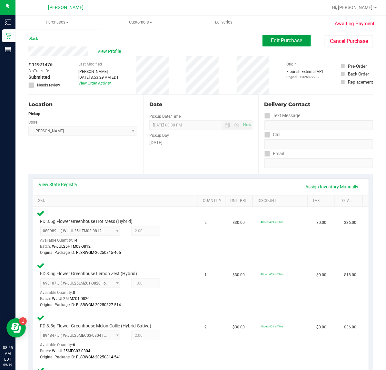
click at [263, 41] on button "Edit Purchase" at bounding box center [286, 41] width 48 height 12
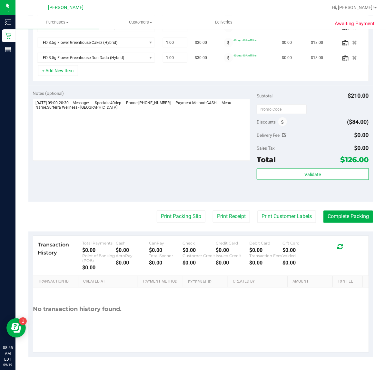
scroll to position [177, 0]
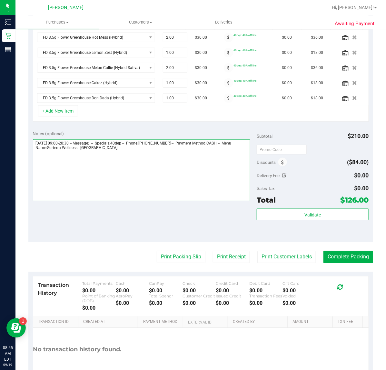
click at [132, 162] on textarea at bounding box center [142, 170] width 218 height 62
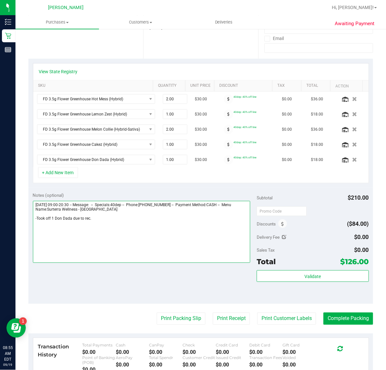
scroll to position [0, 0]
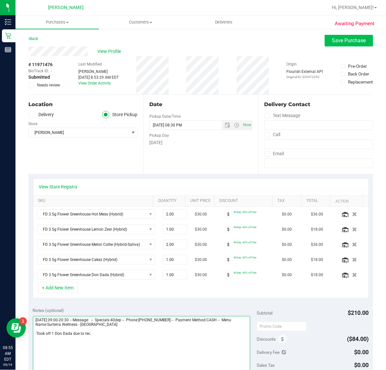
type textarea "[DATE] 09:00-20:30 -- Message: -- Specials:40dep -- Phone:[PHONE_NUMBER] -- Pay…"
click at [336, 37] on span "Save Purchase" at bounding box center [349, 40] width 34 height 6
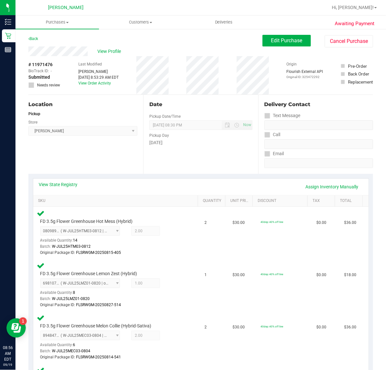
drag, startPoint x: 31, startPoint y: 65, endPoint x: 53, endPoint y: 64, distance: 21.6
click at [53, 64] on div "# 11971476 BioTrack ID: - Submitted Needs review" at bounding box center [44, 74] width 32 height 27
copy span "11971476"
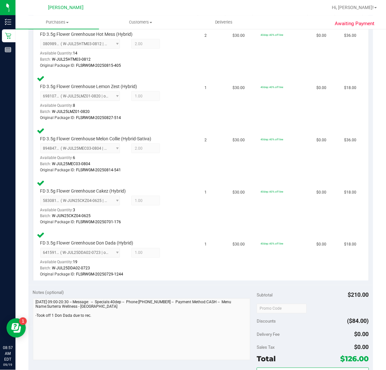
scroll to position [242, 0]
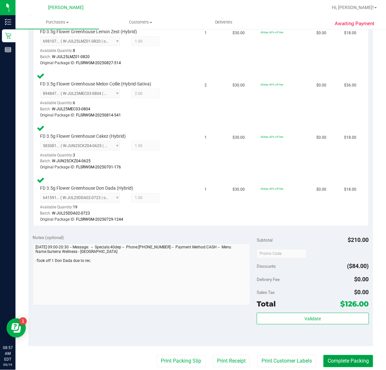
click at [360, 359] on button "Complete Packing" at bounding box center [348, 361] width 50 height 12
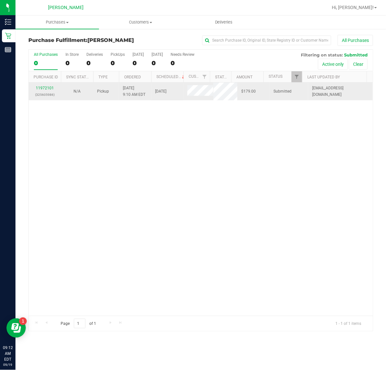
click at [46, 83] on td "11972101 (325605986)" at bounding box center [45, 92] width 32 height 18
click at [48, 86] on div "11972101 (325605986)" at bounding box center [45, 91] width 25 height 12
click at [49, 86] on div "11972101 (325605986)" at bounding box center [45, 91] width 25 height 12
click at [51, 88] on link "11972101" at bounding box center [45, 88] width 18 height 5
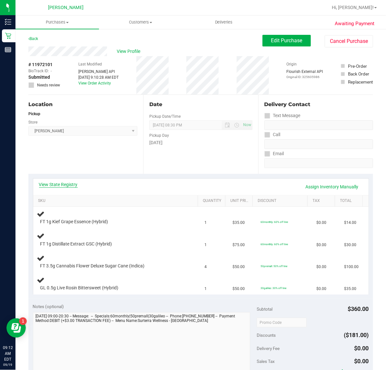
click at [70, 186] on link "View State Registry" at bounding box center [58, 184] width 39 height 6
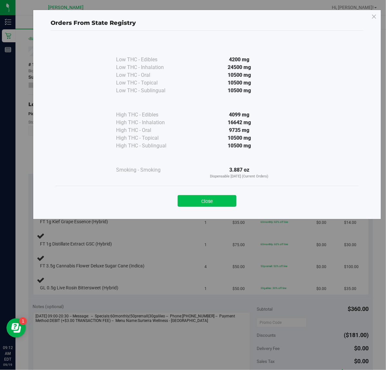
click at [183, 203] on button "Close" at bounding box center [207, 201] width 59 height 12
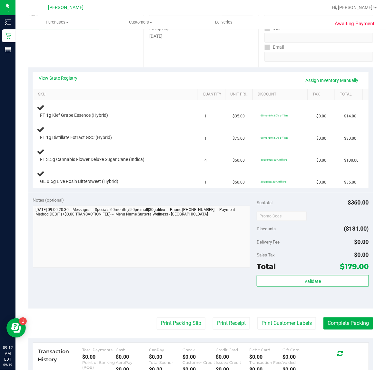
scroll to position [161, 0]
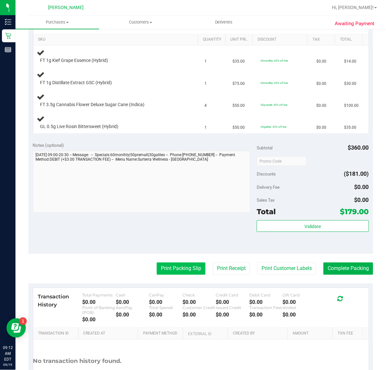
click at [176, 267] on button "Print Packing Slip" at bounding box center [181, 268] width 49 height 12
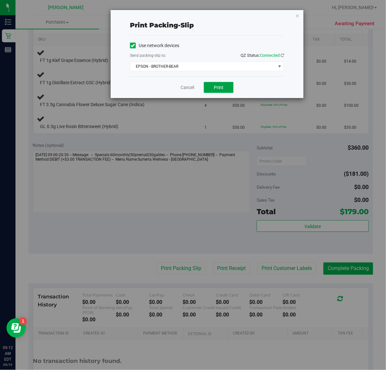
click at [220, 85] on span "Print" at bounding box center [219, 87] width 10 height 5
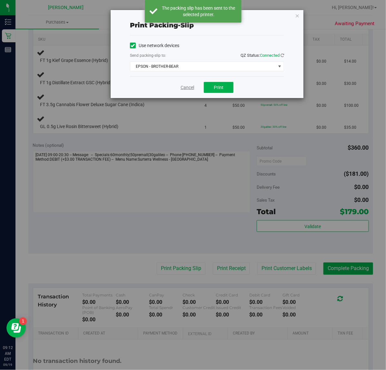
click at [186, 86] on link "Cancel" at bounding box center [188, 87] width 14 height 7
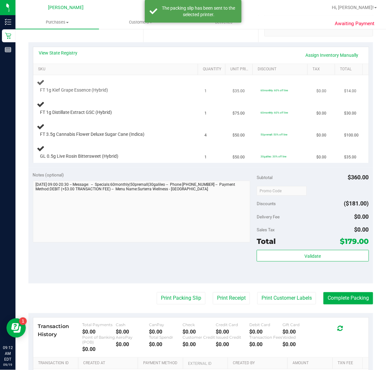
scroll to position [121, 0]
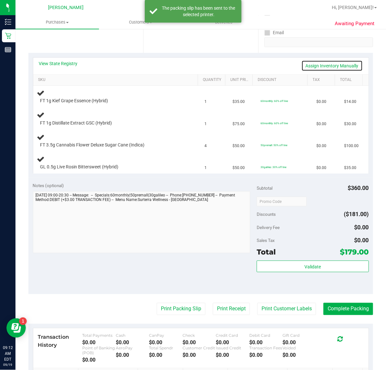
click at [324, 65] on link "Assign Inventory Manually" at bounding box center [331, 65] width 61 height 11
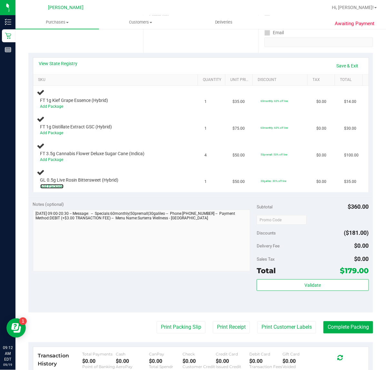
drag, startPoint x: 57, startPoint y: 182, endPoint x: 241, endPoint y: 210, distance: 185.9
click at [58, 184] on link "Add Package" at bounding box center [51, 186] width 23 height 5
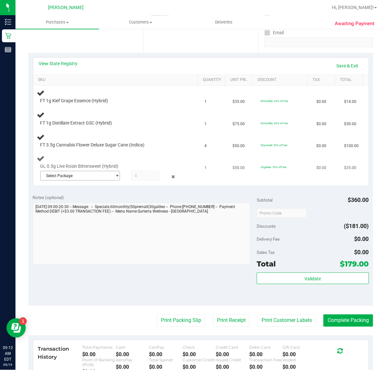
click at [105, 176] on span "Select Package" at bounding box center [76, 175] width 71 height 9
click at [92, 202] on span "( LHR-APR24BSW01-0421 | orig: FLSRWGM-20250425-125 )" at bounding box center [133, 202] width 103 height 5
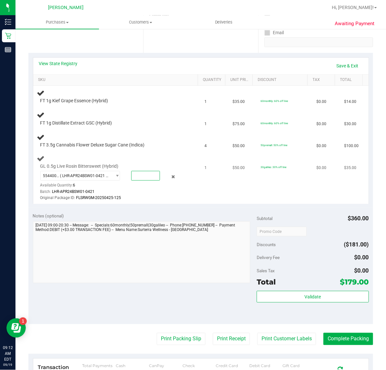
click at [151, 175] on span at bounding box center [145, 176] width 29 height 10
type input "1"
type input "1.0000"
click at [176, 198] on div "Original Package ID: FLSRWGM-20250425-125" at bounding box center [112, 198] width 144 height 6
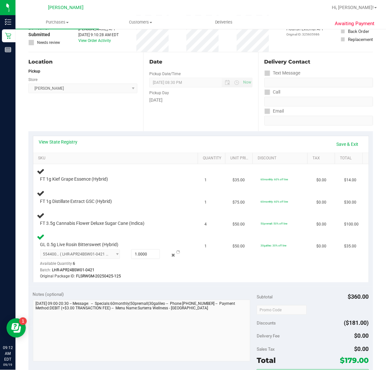
scroll to position [40, 0]
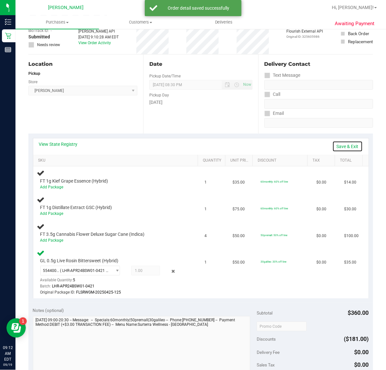
click at [341, 145] on link "Save & Exit" at bounding box center [347, 146] width 30 height 11
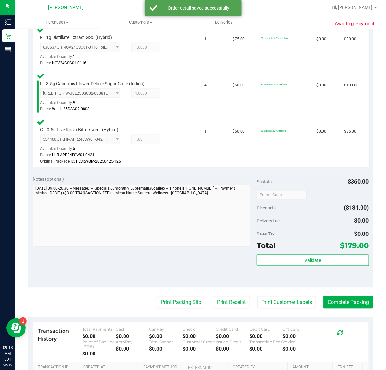
scroll to position [241, 0]
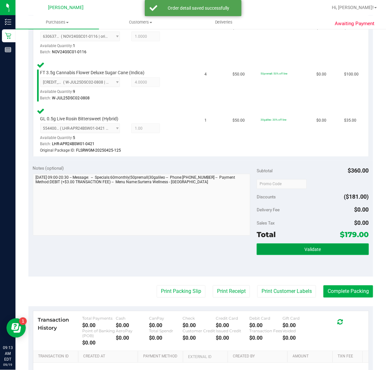
click at [295, 250] on button "Validate" at bounding box center [313, 249] width 112 height 12
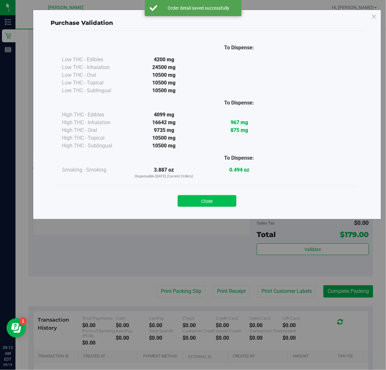
click at [217, 197] on button "Close" at bounding box center [207, 201] width 59 height 12
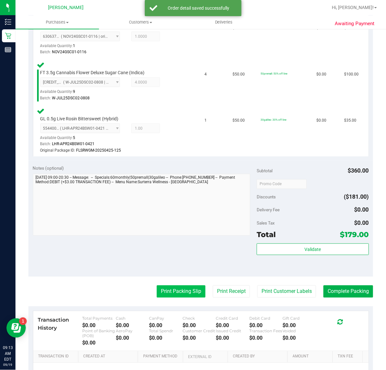
click at [174, 290] on button "Print Packing Slip" at bounding box center [181, 291] width 49 height 12
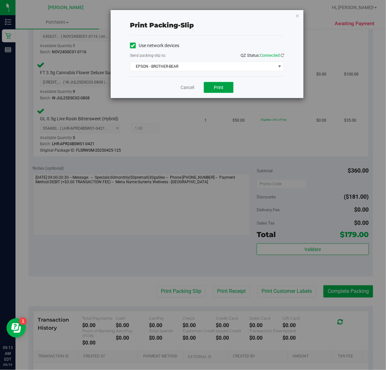
click at [227, 91] on button "Print" at bounding box center [219, 87] width 30 height 11
click at [183, 88] on link "Cancel" at bounding box center [188, 87] width 14 height 7
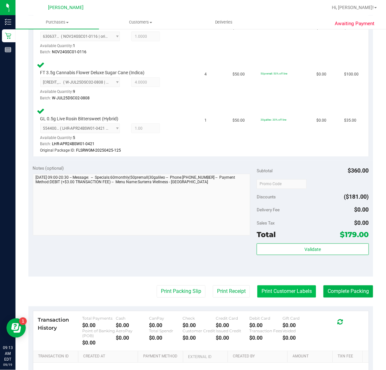
click at [270, 290] on button "Print Customer Labels" at bounding box center [286, 291] width 59 height 12
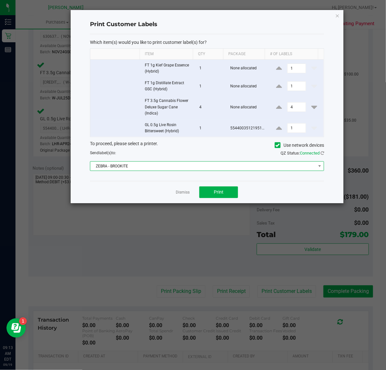
click at [193, 168] on span "ZEBRA - BROOKITE" at bounding box center [202, 166] width 225 height 9
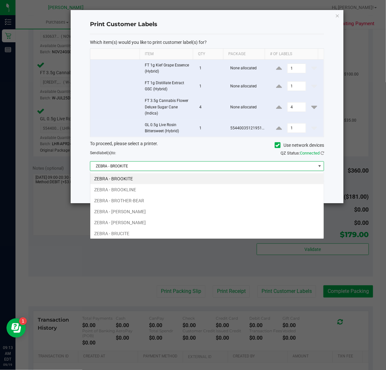
scroll to position [10, 234]
click at [166, 202] on li "ZEBRA - BROTHER-BEAR" at bounding box center [206, 200] width 233 height 11
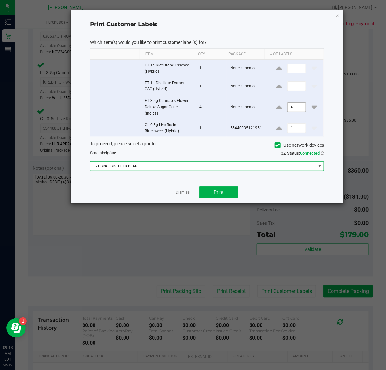
click at [292, 108] on input "4" at bounding box center [297, 107] width 18 height 9
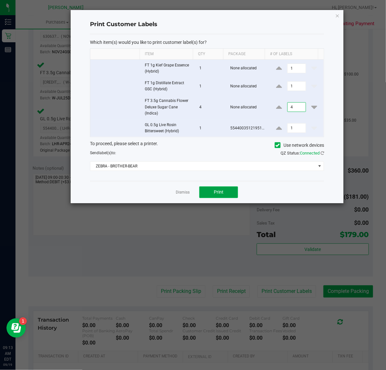
click at [220, 192] on span "Print" at bounding box center [219, 191] width 10 height 5
click at [181, 194] on link "Dismiss" at bounding box center [183, 192] width 14 height 5
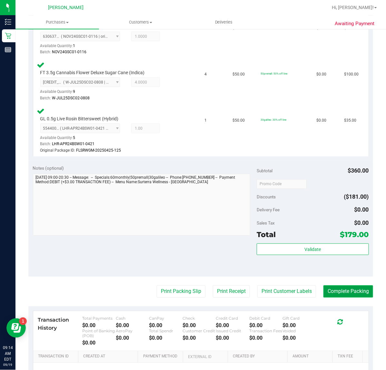
click at [341, 291] on button "Complete Packing" at bounding box center [348, 291] width 50 height 12
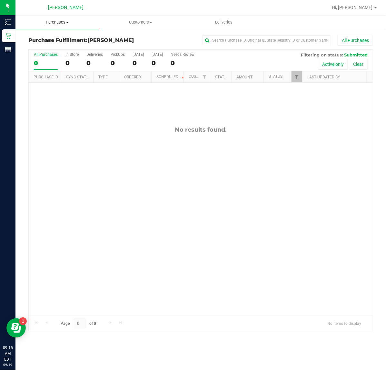
click at [61, 21] on span "Purchases" at bounding box center [57, 22] width 84 height 6
click at [52, 52] on span "All purchases" at bounding box center [38, 54] width 46 height 5
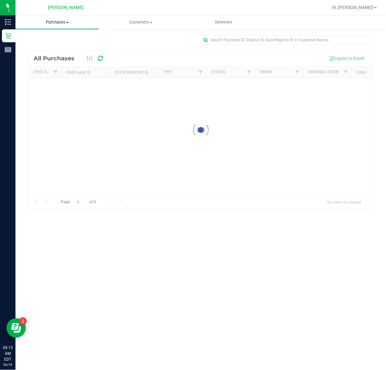
click at [66, 22] on span at bounding box center [67, 22] width 3 height 1
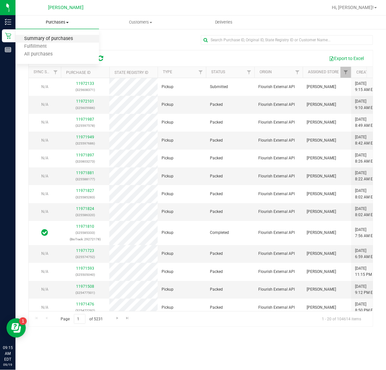
click at [60, 39] on span "Summary of purchases" at bounding box center [48, 38] width 66 height 5
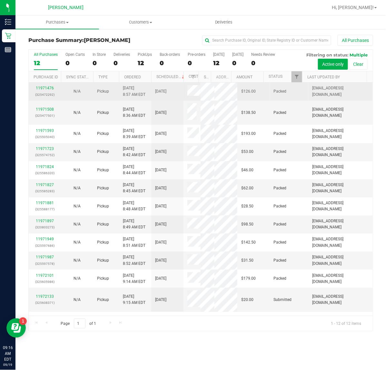
click at [43, 91] on div "11971476 (325472292)" at bounding box center [45, 91] width 25 height 12
click at [43, 89] on link "11971476" at bounding box center [45, 88] width 18 height 5
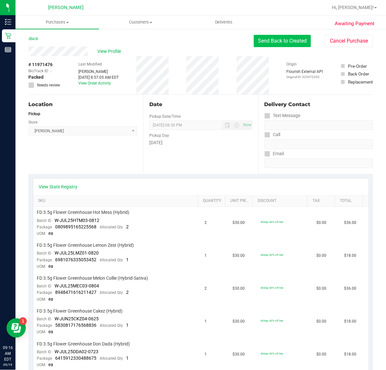
click at [291, 36] on button "Send Back to Created" at bounding box center [282, 41] width 57 height 12
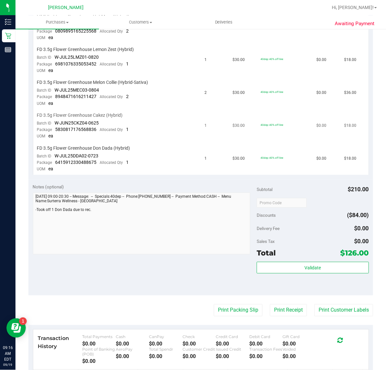
scroll to position [202, 0]
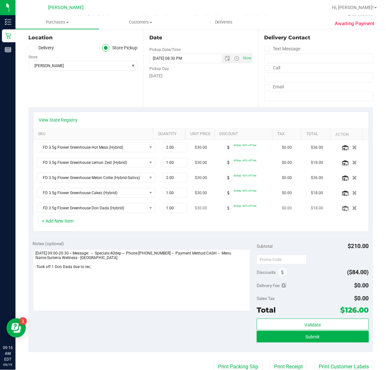
scroll to position [81, 0]
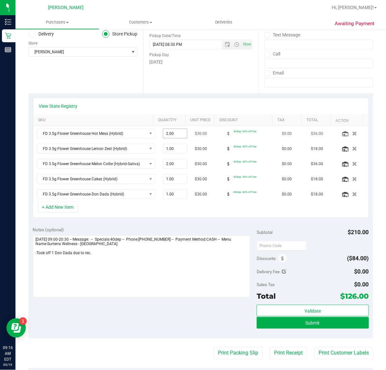
click at [166, 135] on span "2.00 2" at bounding box center [175, 134] width 25 height 10
type input "2"
type input "1"
type input "2.00"
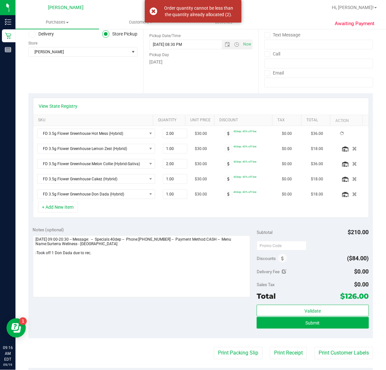
click at [173, 95] on div "View State Registry SKU Quantity Unit Price Discount Tax Total Action FD 3.5g F…" at bounding box center [200, 157] width 345 height 129
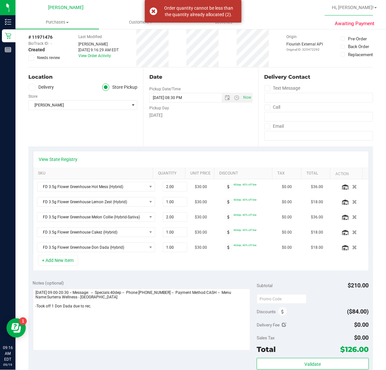
scroll to position [0, 0]
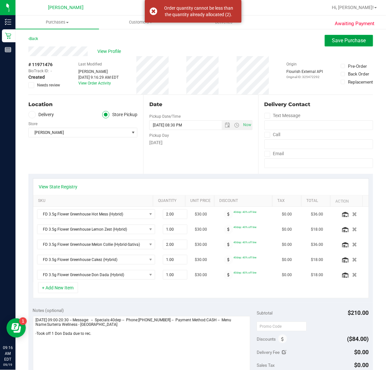
click at [339, 41] on span "Save Purchase" at bounding box center [349, 40] width 34 height 6
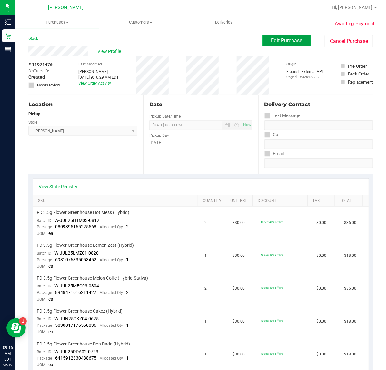
click at [284, 39] on span "Edit Purchase" at bounding box center [286, 40] width 31 height 6
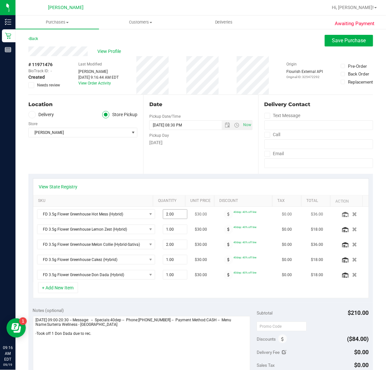
click at [169, 216] on span "2.00 2" at bounding box center [175, 214] width 25 height 10
type input "1"
type input "2.00"
click at [232, 157] on div "Date Pickup Date/Time [DATE] Now [DATE] 08:30 PM Now Pickup Day [DATE]" at bounding box center [200, 134] width 115 height 79
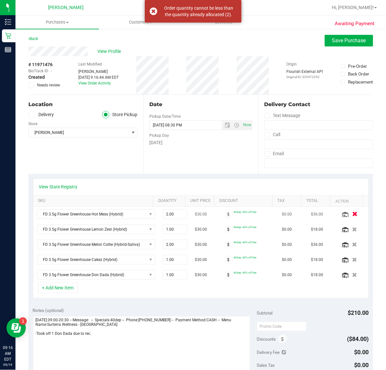
click at [352, 216] on icon "button" at bounding box center [354, 214] width 5 height 5
click at [56, 286] on button "+ Add New Item" at bounding box center [58, 287] width 40 height 11
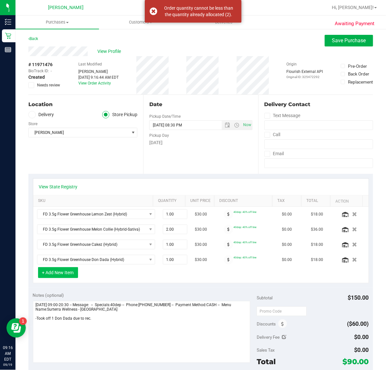
click at [62, 276] on button "+ Add New Item" at bounding box center [58, 272] width 40 height 11
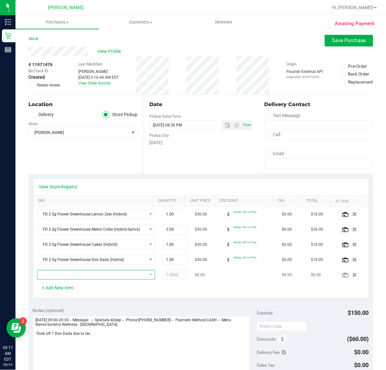
click at [83, 276] on span "NO DATA FOUND" at bounding box center [91, 274] width 109 height 9
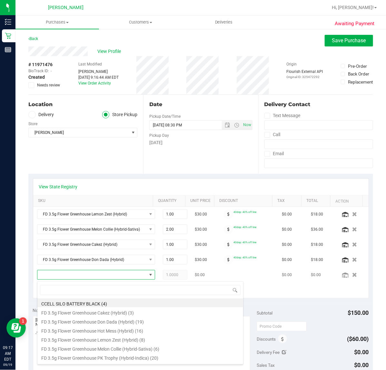
scroll to position [10, 100]
type input "hot"
click at [100, 305] on li "FD 3.5g Flower Greenhouse Hot Mess (Hybrid) (16)" at bounding box center [140, 302] width 206 height 9
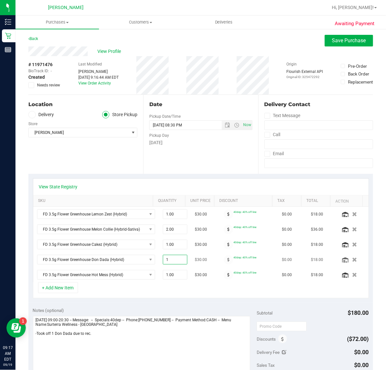
click at [163, 261] on span "1.00 1" at bounding box center [175, 260] width 25 height 10
type input "2"
type input "2.00"
click at [174, 307] on div "Notes (optional) Subtotal $180.00 Discounts ($72.00) Delivery Fee $0.00 Sales T…" at bounding box center [200, 361] width 345 height 116
click at [340, 40] on span "Save Purchase" at bounding box center [349, 40] width 34 height 6
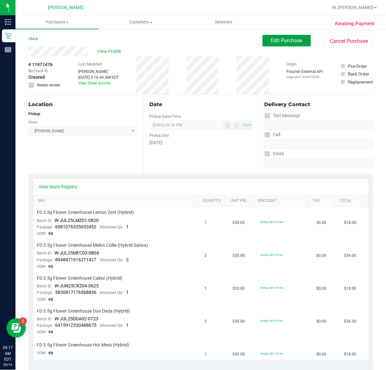
click at [288, 44] on button "Edit Purchase" at bounding box center [286, 41] width 48 height 12
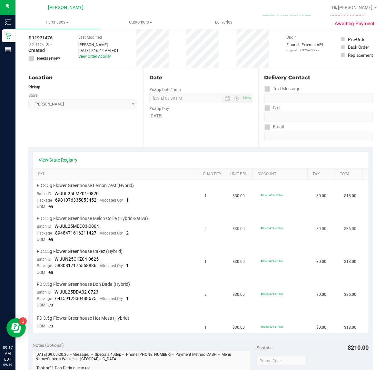
scroll to position [40, 0]
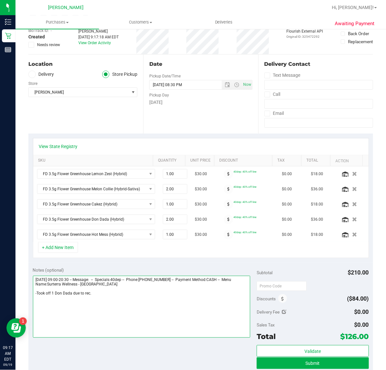
click at [180, 298] on textarea at bounding box center [142, 307] width 218 height 62
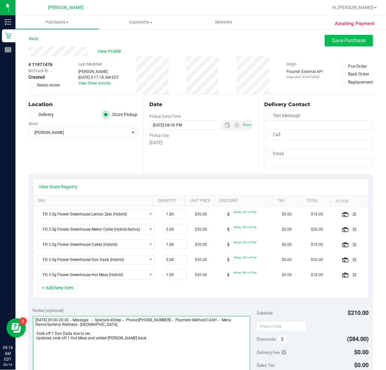
type textarea "[DATE] 09:00-20:30 -- Message: -- Specials:40dep -- Phone:[PHONE_NUMBER] -- Pay…"
click at [325, 45] on button "Save Purchase" at bounding box center [349, 41] width 48 height 12
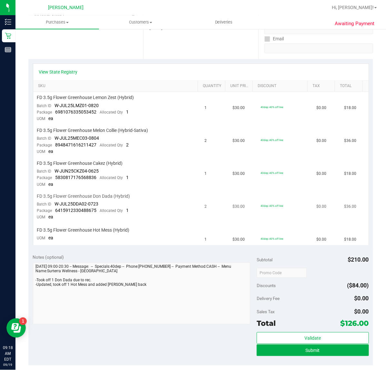
scroll to position [161, 0]
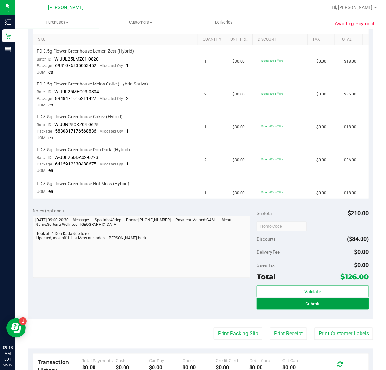
click at [268, 300] on button "Submit" at bounding box center [313, 304] width 112 height 12
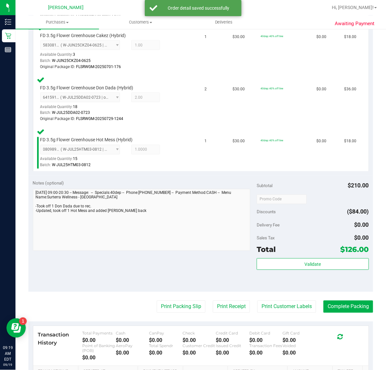
scroll to position [305, 0]
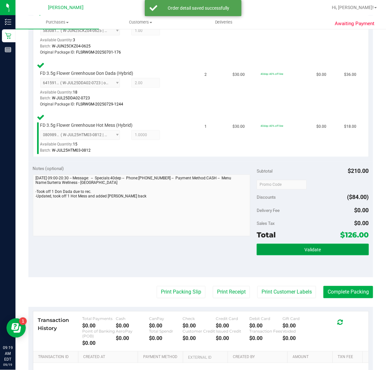
click at [299, 244] on button "Validate" at bounding box center [313, 250] width 112 height 12
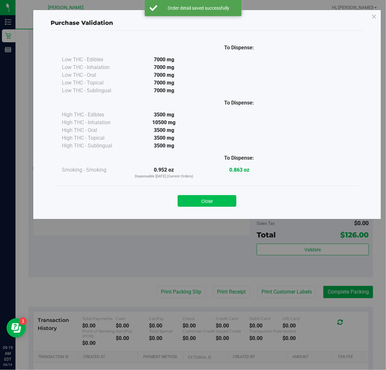
click at [221, 195] on button "Close" at bounding box center [207, 201] width 59 height 12
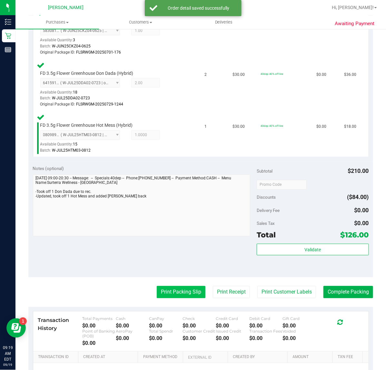
click at [170, 289] on button "Print Packing Slip" at bounding box center [181, 292] width 49 height 12
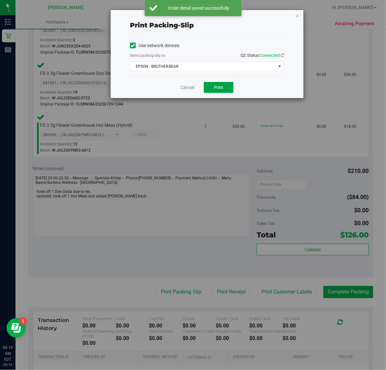
click at [217, 86] on span "Print" at bounding box center [219, 87] width 10 height 5
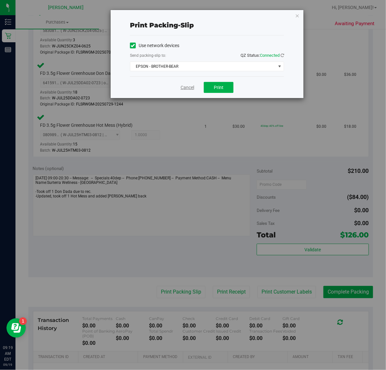
click at [186, 86] on link "Cancel" at bounding box center [188, 87] width 14 height 7
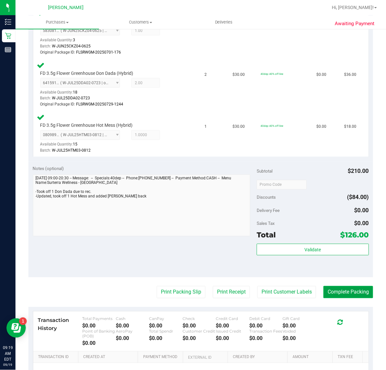
click at [335, 293] on button "Complete Packing" at bounding box center [348, 292] width 50 height 12
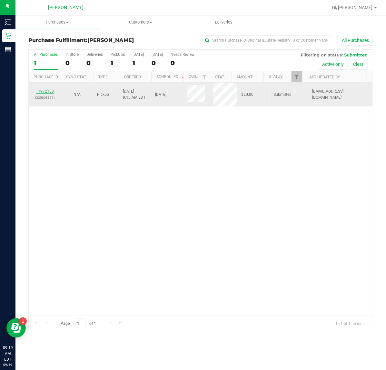
click at [47, 91] on link "11972133" at bounding box center [45, 91] width 18 height 5
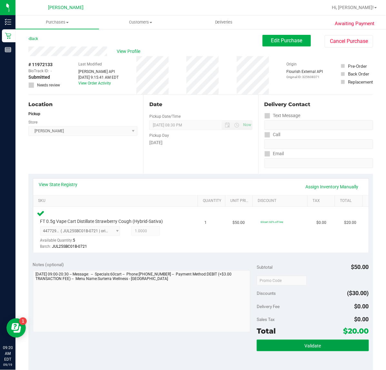
click at [312, 345] on span "Validate" at bounding box center [312, 345] width 16 height 5
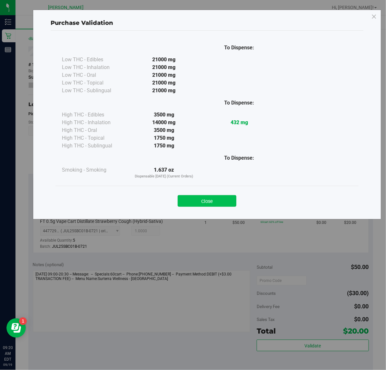
click at [220, 205] on button "Close" at bounding box center [207, 201] width 59 height 12
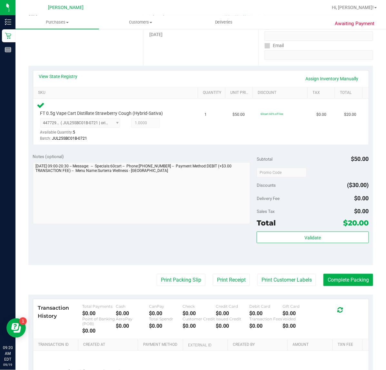
scroll to position [108, 0]
click at [180, 276] on button "Print Packing Slip" at bounding box center [181, 279] width 49 height 12
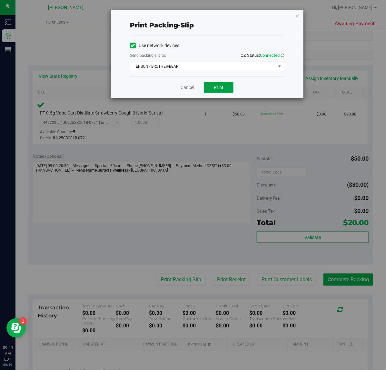
click at [225, 87] on button "Print" at bounding box center [219, 87] width 30 height 11
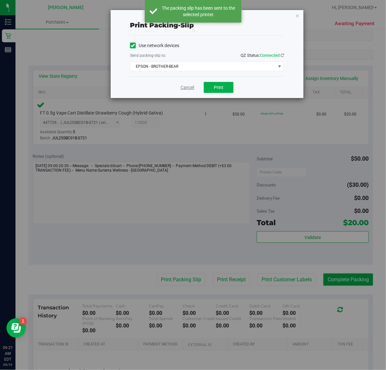
click at [182, 87] on link "Cancel" at bounding box center [188, 87] width 14 height 7
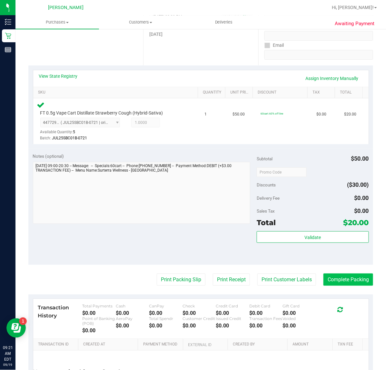
click at [350, 277] on button "Complete Packing" at bounding box center [348, 279] width 50 height 12
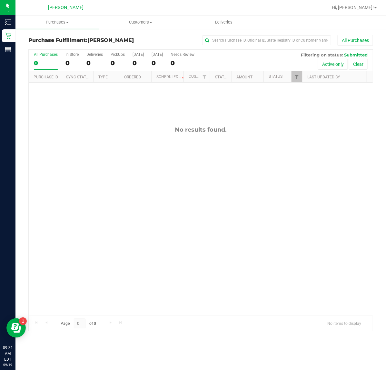
click at [338, 113] on div "No results found." at bounding box center [201, 221] width 344 height 277
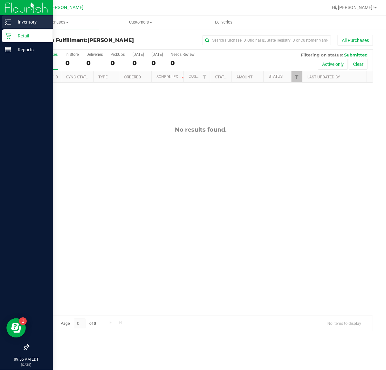
click at [5, 22] on icon at bounding box center [8, 22] width 6 height 6
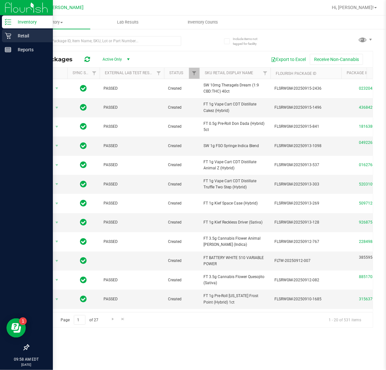
click at [4, 37] on div "Retail" at bounding box center [27, 35] width 51 height 13
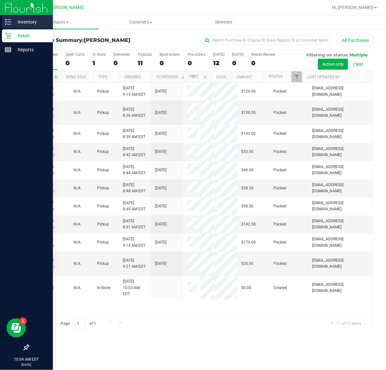
click at [10, 21] on icon at bounding box center [8, 22] width 6 height 6
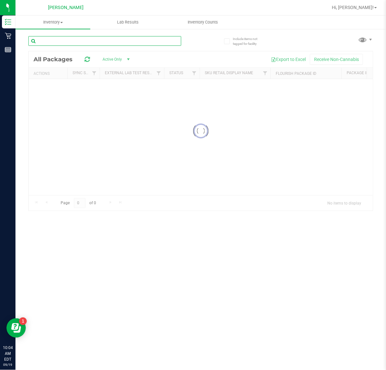
click at [79, 40] on input "text" at bounding box center [104, 41] width 153 height 10
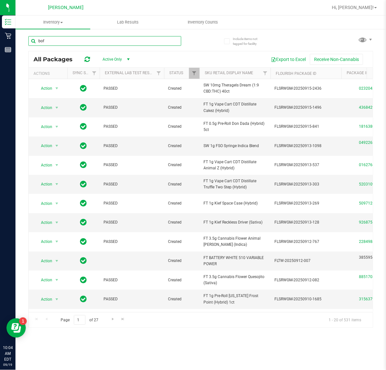
type input "bof"
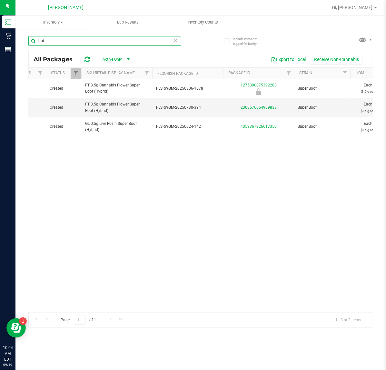
scroll to position [0, 117]
click at [176, 41] on icon at bounding box center [175, 40] width 5 height 8
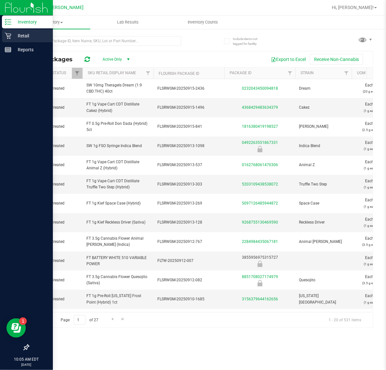
click at [4, 34] on div "Retail" at bounding box center [27, 35] width 51 height 13
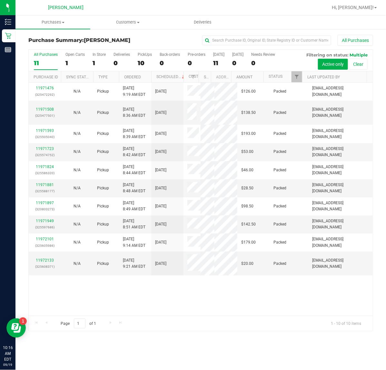
click at [355, 318] on div "Page 1 of 1 1 - 10 of 10 items" at bounding box center [201, 323] width 344 height 15
